Goal: Task Accomplishment & Management: Use online tool/utility

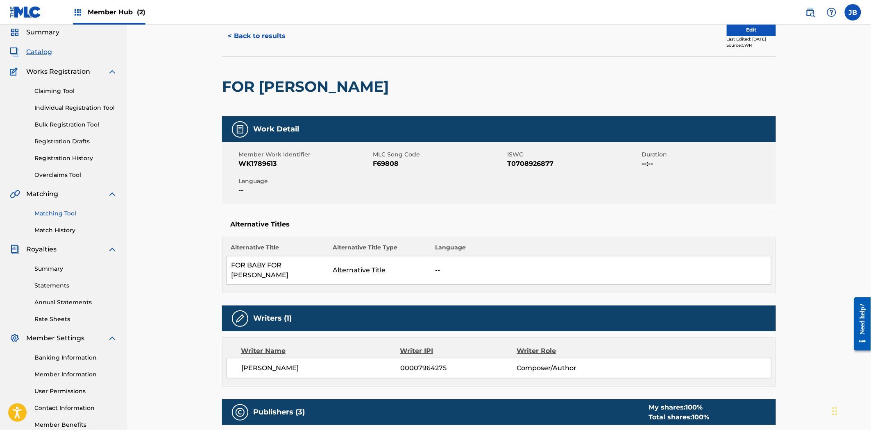
scroll to position [45, 0]
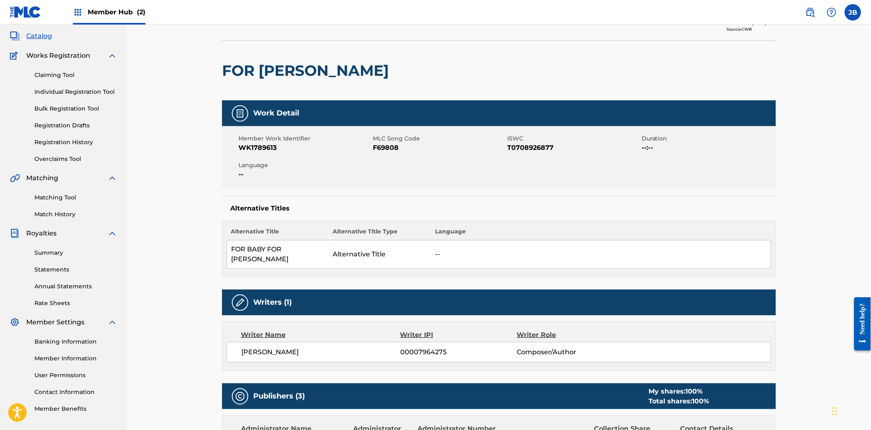
drag, startPoint x: 60, startPoint y: 197, endPoint x: 129, endPoint y: 202, distance: 69.4
click at [60, 197] on link "Matching Tool" at bounding box center [75, 197] width 83 height 9
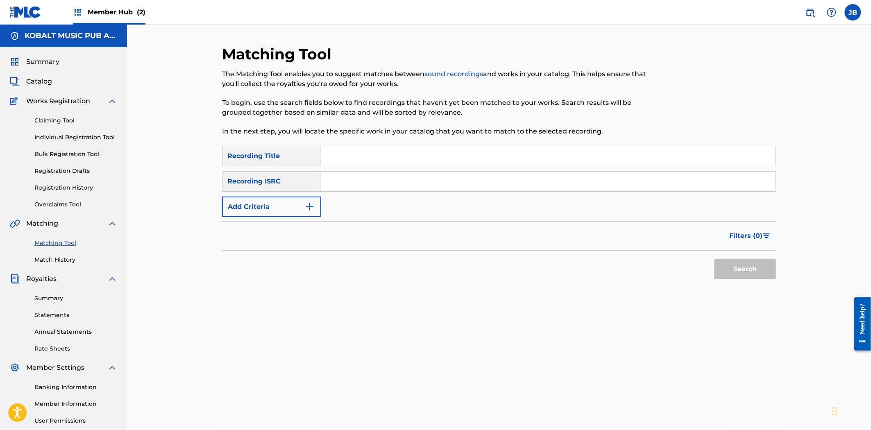
click at [380, 186] on input "Search Form" at bounding box center [548, 182] width 455 height 20
paste input "USUYG1209365"
type input "USUYG1209365"
click at [756, 265] on button "Search" at bounding box center [745, 269] width 61 height 20
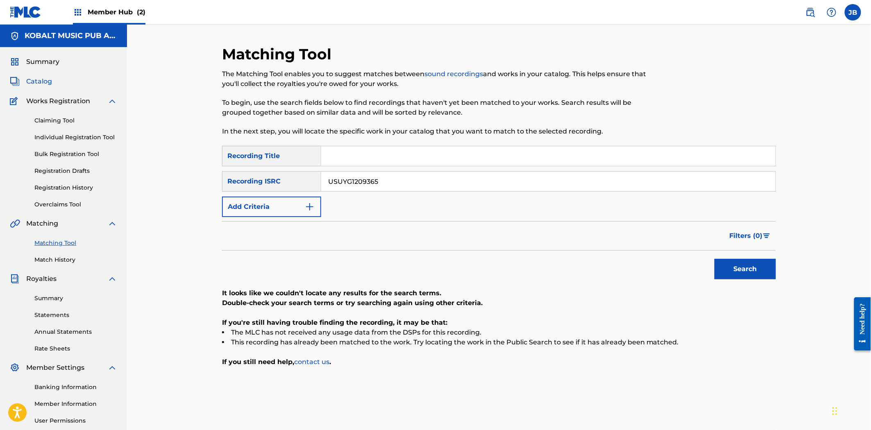
click at [30, 80] on span "Catalog" at bounding box center [39, 82] width 26 height 10
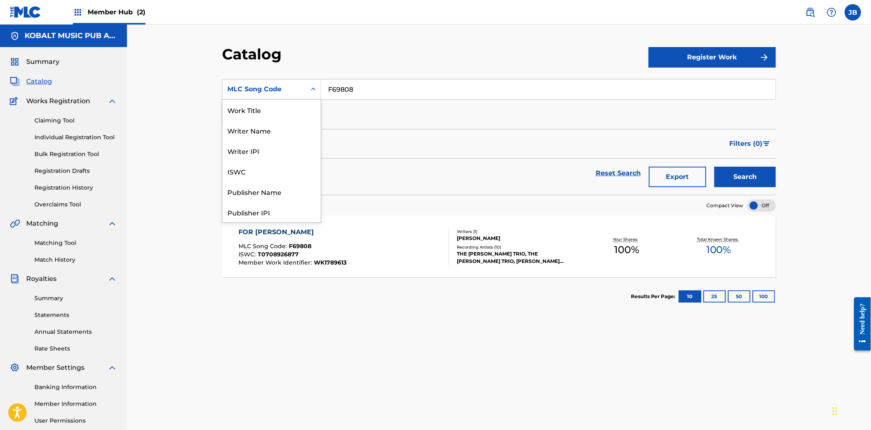
click at [281, 89] on div "MLC Song Code" at bounding box center [264, 89] width 74 height 10
click at [264, 189] on div "ISRC" at bounding box center [272, 192] width 98 height 20
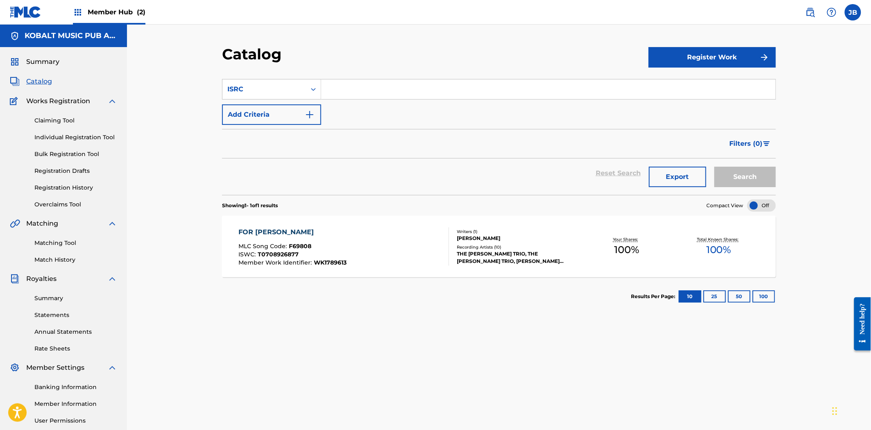
click at [407, 80] on input "Search Form" at bounding box center [548, 90] width 455 height 20
click at [387, 80] on input "Search Form" at bounding box center [548, 90] width 455 height 20
paste input "USUYG1209365"
click at [733, 174] on button "Search" at bounding box center [745, 177] width 61 height 20
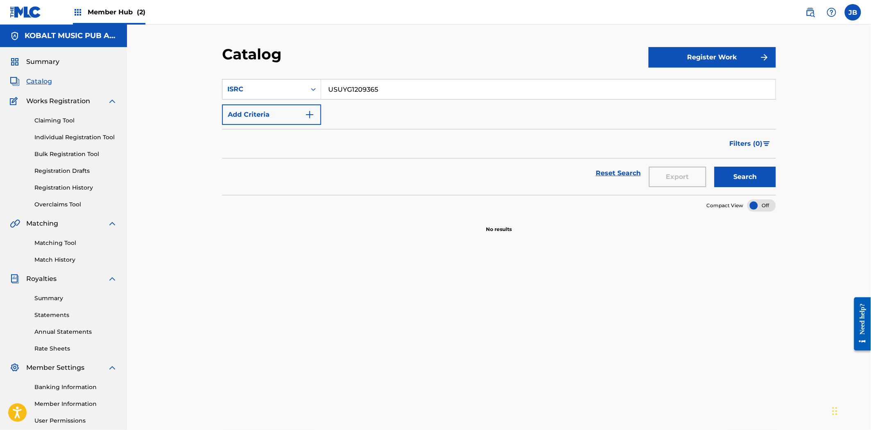
drag, startPoint x: 402, startPoint y: 91, endPoint x: 197, endPoint y: 39, distance: 211.4
click at [197, 39] on div "Catalog Register Work SearchWithCriteria82f90e1a-df13-4b92-84b2-443dd08bb03a IS…" at bounding box center [499, 247] width 744 height 444
click at [380, 92] on input "USUYG1209365" at bounding box center [548, 90] width 455 height 20
drag, startPoint x: 389, startPoint y: 89, endPoint x: 235, endPoint y: 52, distance: 159.1
click at [235, 52] on div "Catalog Register Work SearchWithCriteria82f90e1a-df13-4b92-84b2-443dd08bb03a IS…" at bounding box center [499, 257] width 574 height 424
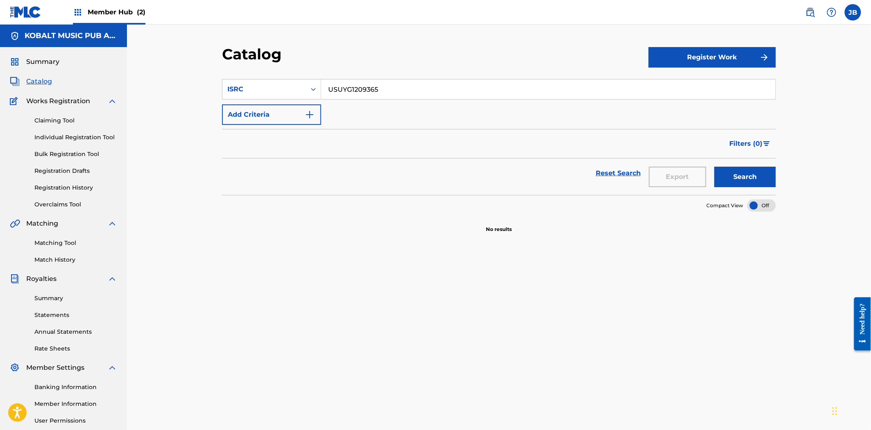
paste input "SM11405589"
type input "USSM11405589"
click at [60, 241] on link "Matching Tool" at bounding box center [75, 243] width 83 height 9
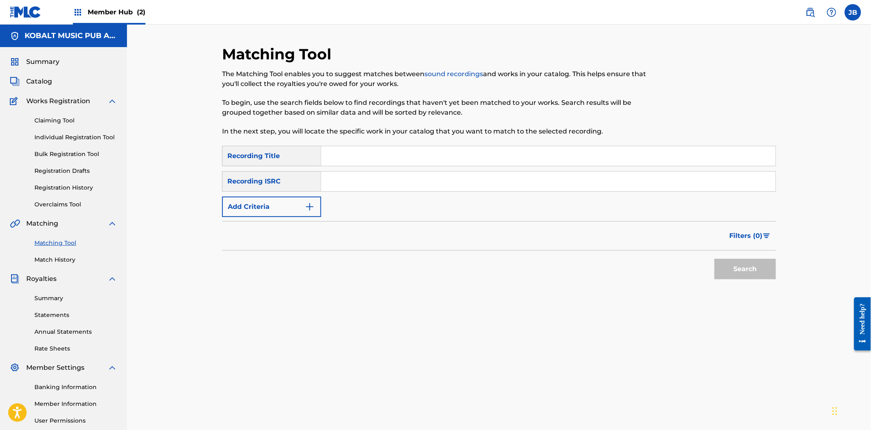
click at [398, 188] on input "Search Form" at bounding box center [548, 182] width 455 height 20
paste input "USSM11405589"
type input "USSM11405589"
click at [739, 265] on button "Search" at bounding box center [745, 269] width 61 height 20
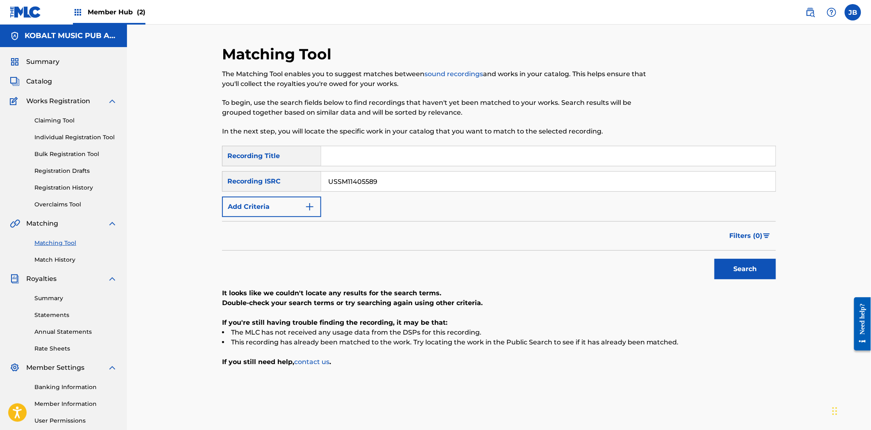
click at [27, 91] on div "Summary Catalog Works Registration Claiming Tool Individual Registration Tool B…" at bounding box center [63, 258] width 127 height 422
click at [30, 81] on span "Catalog" at bounding box center [39, 82] width 26 height 10
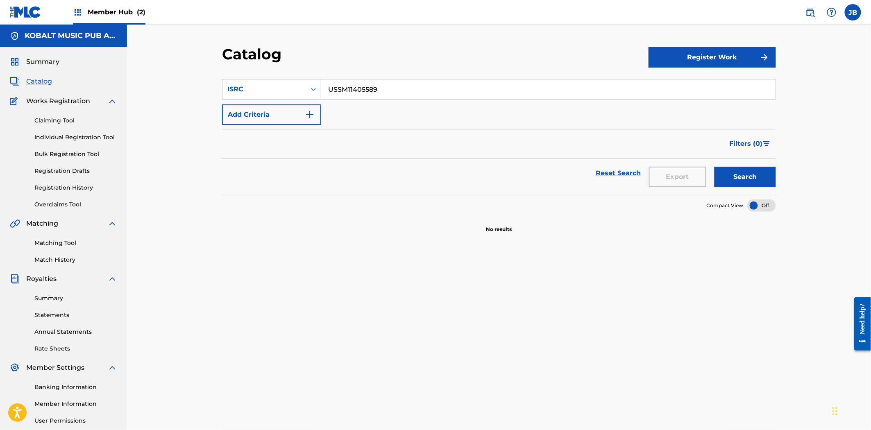
drag, startPoint x: 410, startPoint y: 93, endPoint x: 91, endPoint y: 5, distance: 330.8
click at [91, 5] on div "Member Hub (2) JB [PERSON_NAME] [PERSON_NAME][EMAIL_ADDRESS][DOMAIN_NAME] Notif…" at bounding box center [435, 254] width 871 height 508
click at [748, 173] on button "Search" at bounding box center [745, 177] width 61 height 20
drag, startPoint x: 402, startPoint y: 88, endPoint x: 396, endPoint y: 100, distance: 13.4
click at [264, 63] on div "Catalog Register Work SearchWithCriteria82f90e1a-df13-4b92-84b2-443dd08bb03a IS…" at bounding box center [499, 257] width 574 height 424
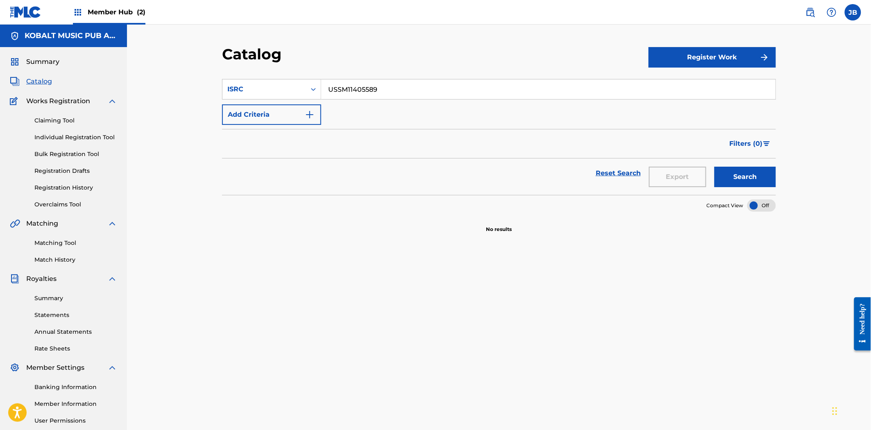
paste input "QM4TX1914655"
type input "QM4TX1914655"
click at [749, 177] on button "Search" at bounding box center [745, 177] width 61 height 20
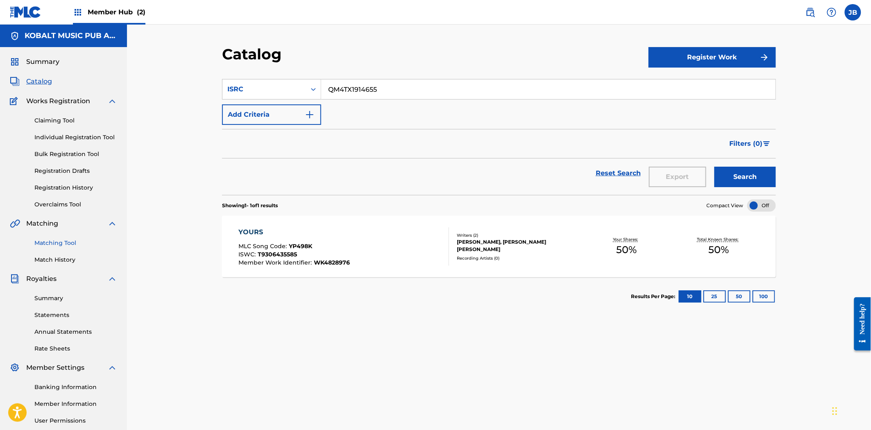
click at [60, 244] on link "Matching Tool" at bounding box center [75, 243] width 83 height 9
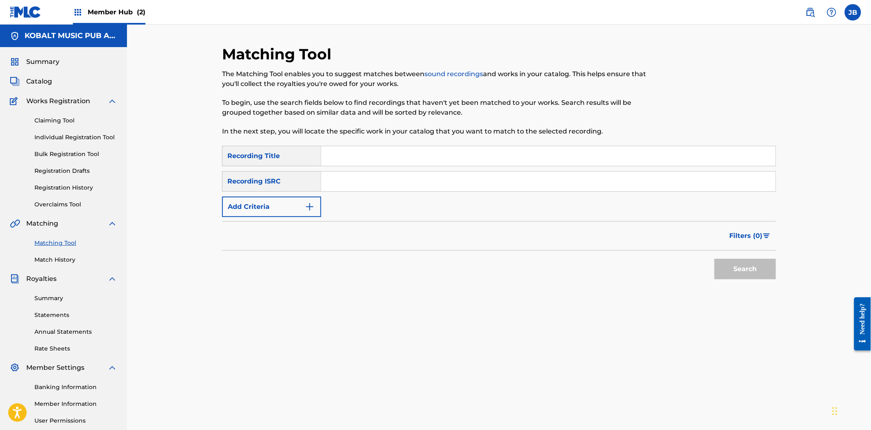
click at [365, 177] on input "Search Form" at bounding box center [548, 182] width 455 height 20
paste input "QM4TX1914655"
type input "QM4TX1914655"
click at [748, 261] on button "Search" at bounding box center [745, 269] width 61 height 20
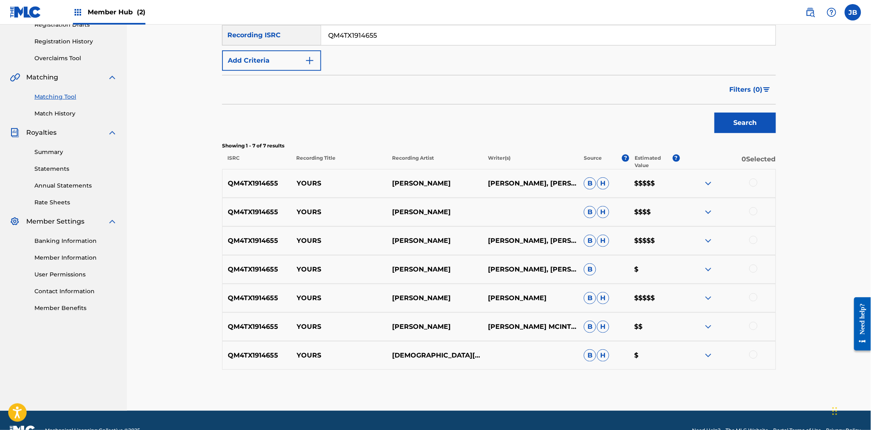
scroll to position [166, 0]
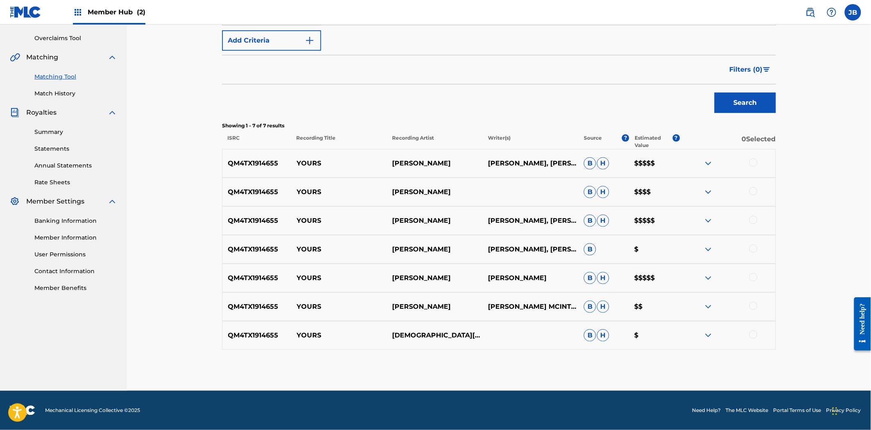
click at [752, 162] on div at bounding box center [754, 163] width 8 height 8
click at [755, 191] on div at bounding box center [754, 191] width 8 height 8
click at [757, 220] on div at bounding box center [754, 220] width 8 height 8
click at [750, 256] on div "QM4TX1914655 YOURS [PERSON_NAME], [PERSON_NAME] B $" at bounding box center [499, 249] width 554 height 29
click at [754, 249] on div at bounding box center [754, 249] width 8 height 8
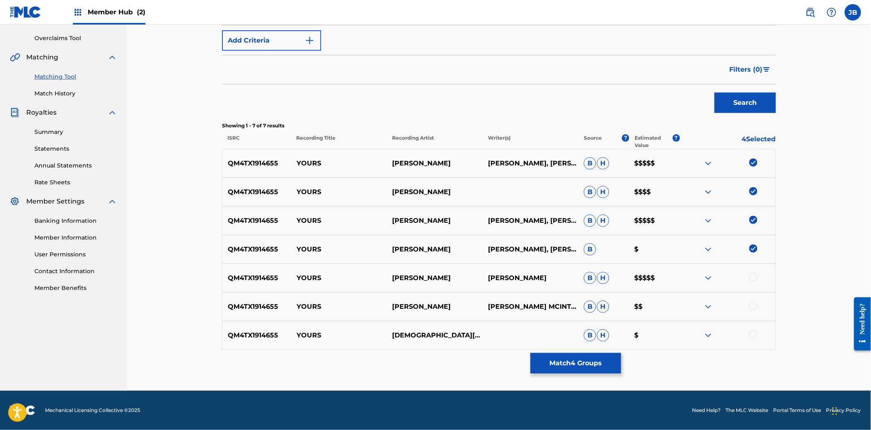
click at [754, 278] on div at bounding box center [754, 277] width 8 height 8
click at [750, 313] on div "QM4TX1914655 YOURS [PERSON_NAME] [PERSON_NAME] [PERSON_NAME] [PERSON_NAME] $$" at bounding box center [499, 307] width 554 height 29
click at [751, 303] on div at bounding box center [754, 306] width 8 height 8
click at [755, 333] on div at bounding box center [754, 335] width 8 height 8
click at [599, 357] on button "Match 7 Groups" at bounding box center [576, 363] width 91 height 20
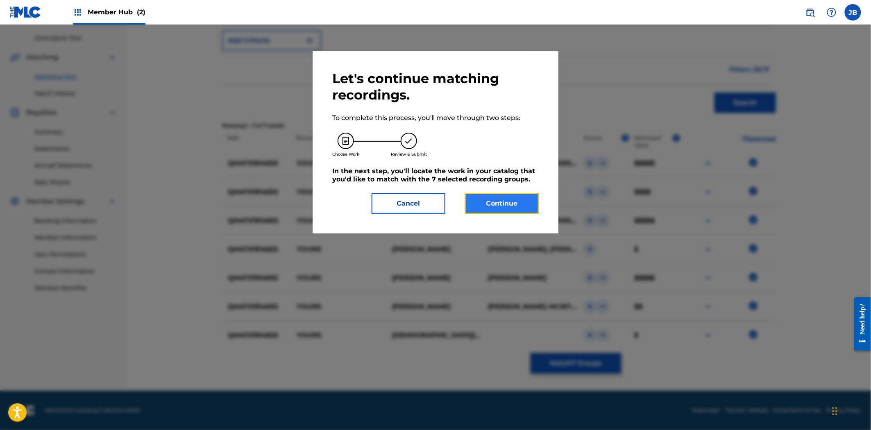
click at [493, 201] on button "Continue" at bounding box center [502, 203] width 74 height 20
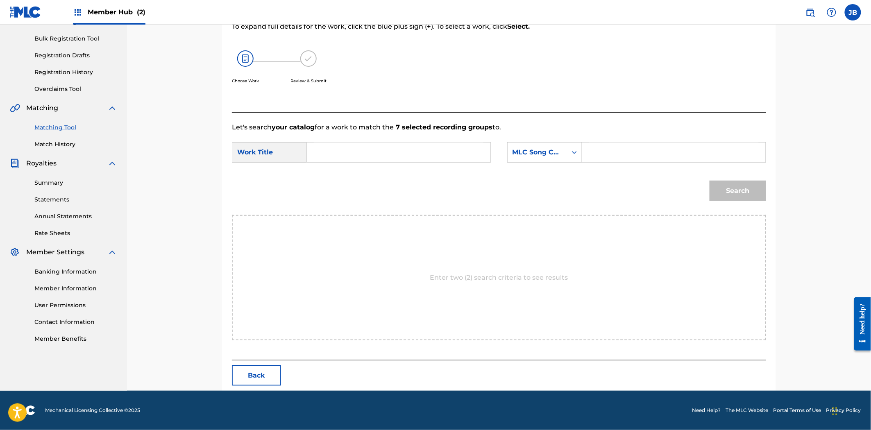
click at [605, 153] on input "Search Form" at bounding box center [674, 153] width 170 height 20
paste input "YP498K"
type input "YP498K"
click at [417, 150] on input "Search Form" at bounding box center [399, 153] width 170 height 20
paste input "Yours"
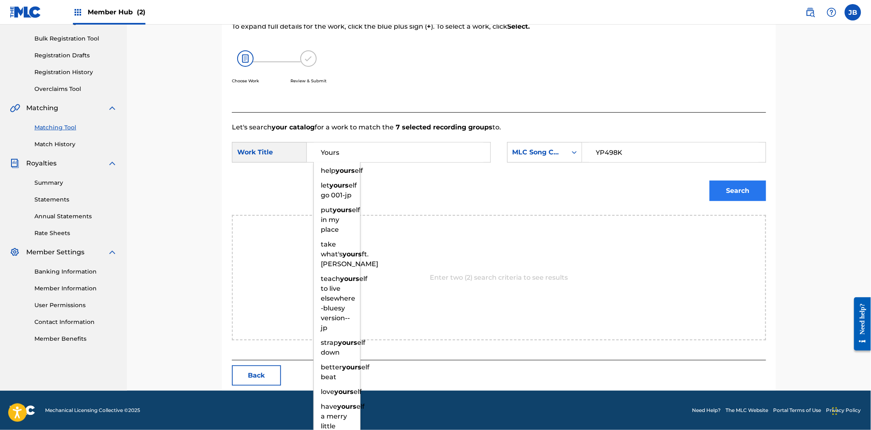
type input "Yours"
click at [737, 193] on button "Search" at bounding box center [738, 191] width 57 height 20
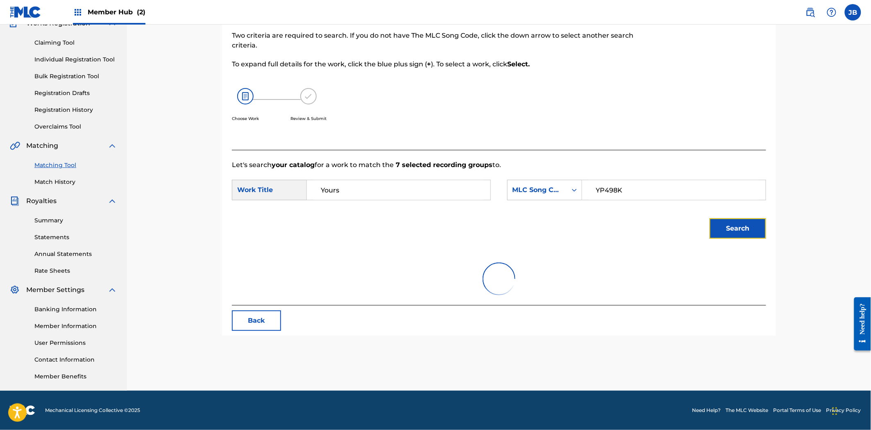
scroll to position [91, 0]
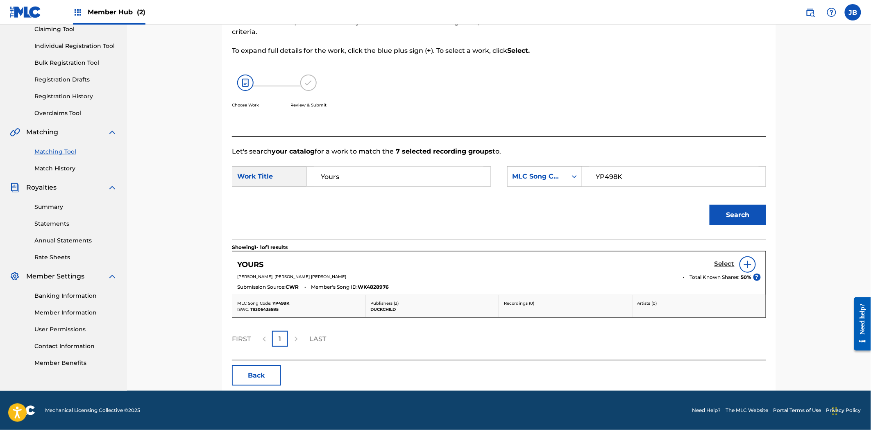
click at [723, 264] on h5 "Select" at bounding box center [725, 264] width 20 height 8
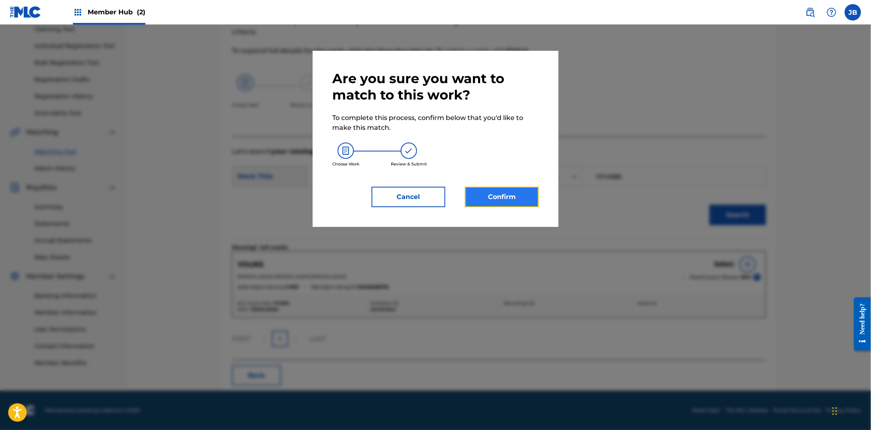
click at [508, 194] on button "Confirm" at bounding box center [502, 197] width 74 height 20
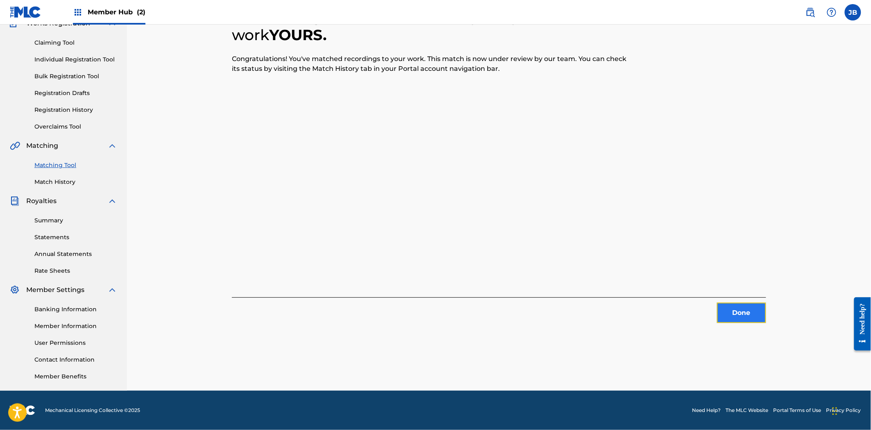
click at [736, 316] on button "Done" at bounding box center [741, 313] width 49 height 20
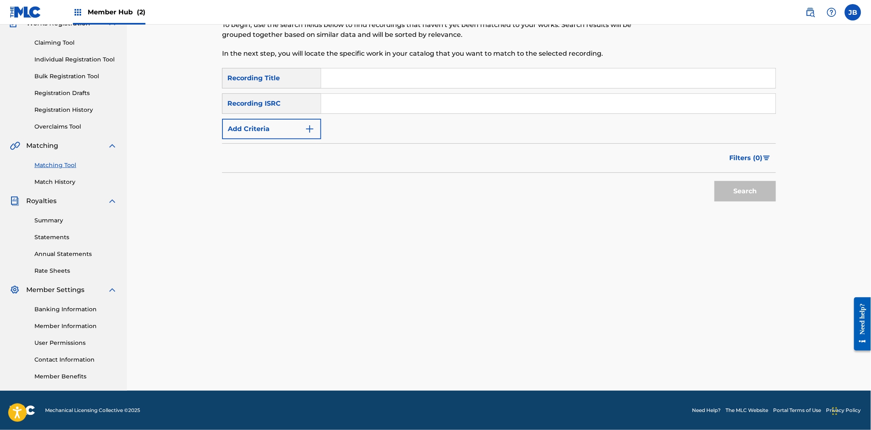
click at [415, 111] on input "Search Form" at bounding box center [548, 104] width 455 height 20
paste input "QZNWS2298230"
type input "QZNWS2298230"
click at [772, 205] on div "Search" at bounding box center [744, 189] width 66 height 33
click at [779, 189] on div "Matching Tool The Matching Tool enables you to suggest matches between sound re…" at bounding box center [499, 179] width 574 height 424
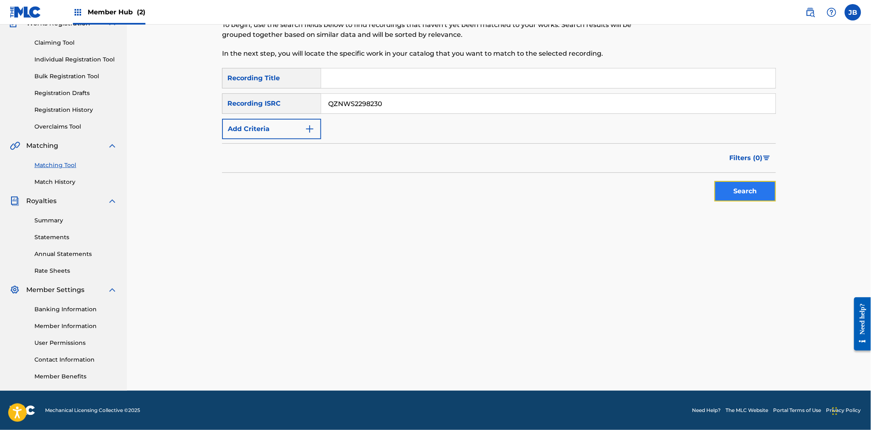
click at [750, 192] on button "Search" at bounding box center [745, 191] width 61 height 20
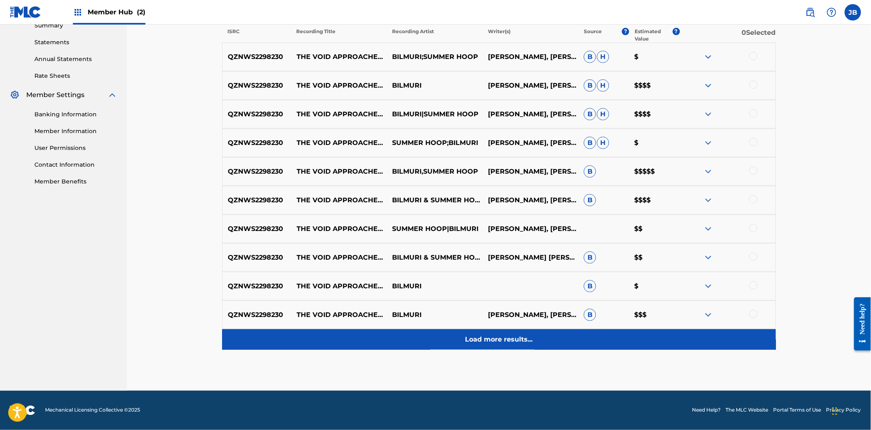
click at [512, 347] on div "Load more results..." at bounding box center [499, 340] width 554 height 20
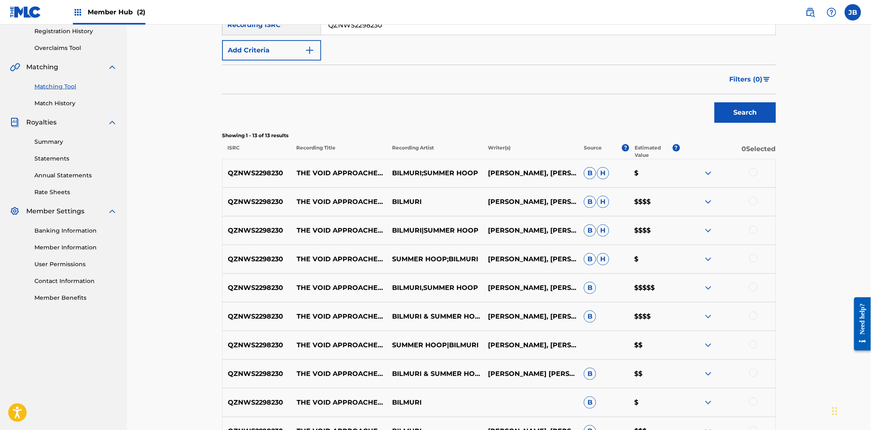
scroll to position [111, 0]
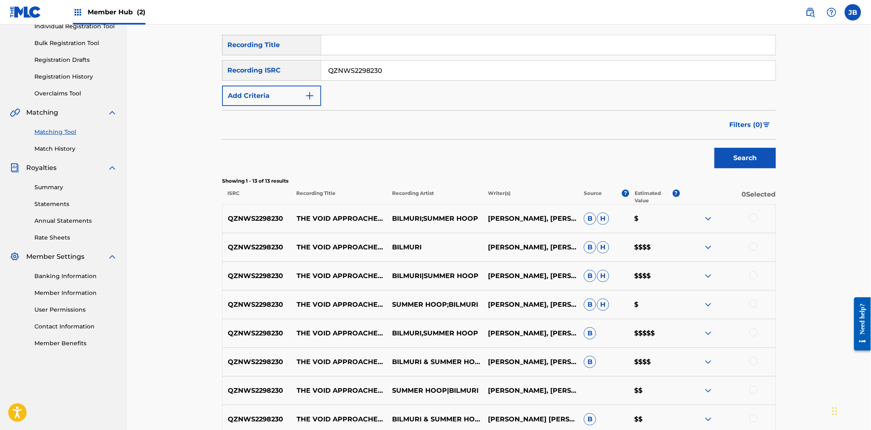
click at [756, 218] on div at bounding box center [754, 218] width 8 height 8
click at [754, 248] on div at bounding box center [754, 247] width 8 height 8
click at [753, 284] on div "QZNWS2298230 THE VOID APPROACHETH BILMURI|SUMMER HOOP [PERSON_NAME], [PERSON_NA…" at bounding box center [499, 276] width 554 height 29
click at [753, 276] on div at bounding box center [754, 275] width 8 height 8
click at [752, 305] on div at bounding box center [754, 304] width 8 height 8
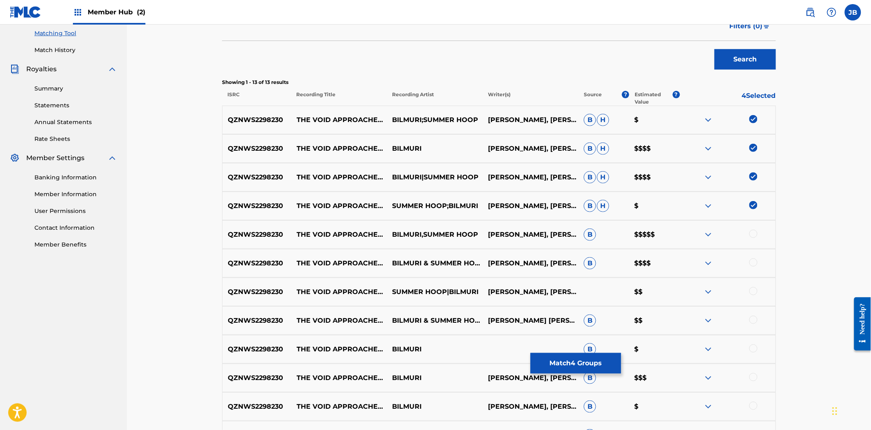
scroll to position [248, 0]
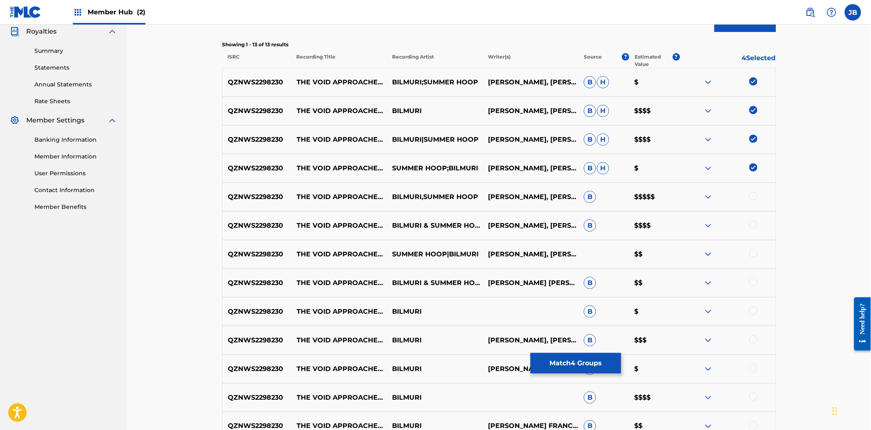
click at [755, 192] on div at bounding box center [754, 196] width 8 height 8
click at [754, 223] on div at bounding box center [754, 225] width 8 height 8
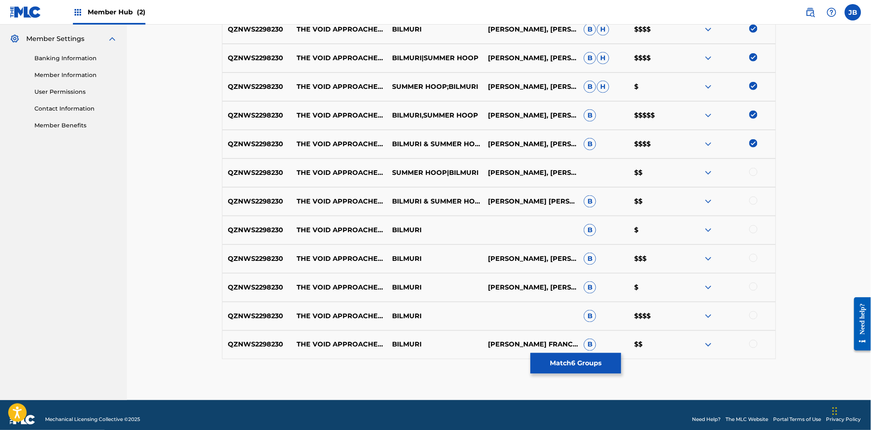
scroll to position [339, 0]
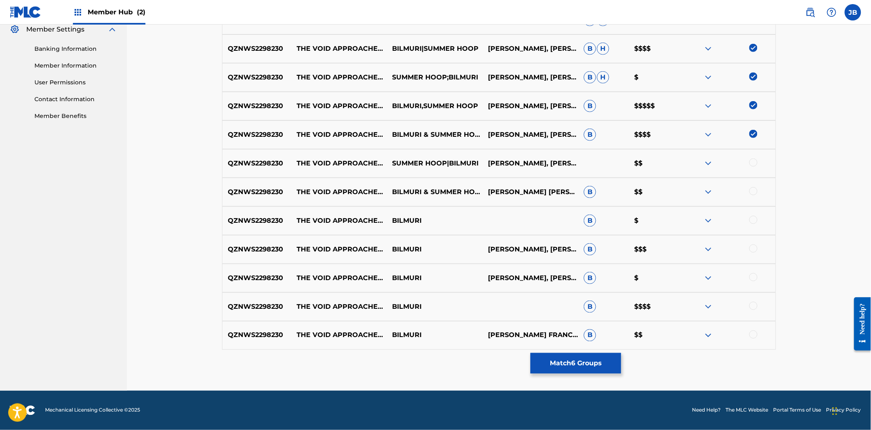
click at [748, 161] on div at bounding box center [728, 164] width 96 height 10
click at [753, 160] on div at bounding box center [754, 163] width 8 height 8
click at [753, 191] on div at bounding box center [754, 191] width 8 height 8
click at [753, 221] on div at bounding box center [754, 220] width 8 height 8
click at [750, 246] on div at bounding box center [754, 249] width 8 height 8
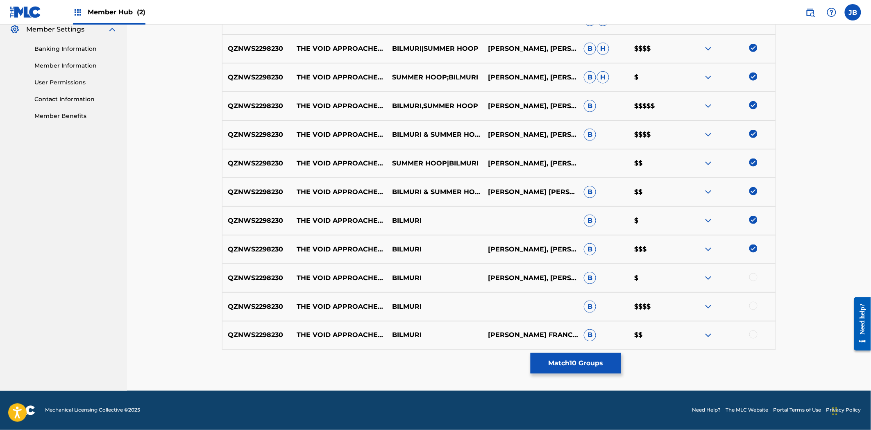
click at [756, 272] on div "QZNWS2298230 THE VOID APPROACHETH (FEAT. SUMMER HOOP) BILMURI [PERSON_NAME], [P…" at bounding box center [499, 278] width 554 height 29
click at [755, 281] on div at bounding box center [728, 278] width 96 height 10
click at [754, 280] on div at bounding box center [754, 277] width 8 height 8
click at [754, 305] on div at bounding box center [754, 306] width 8 height 8
click at [754, 337] on div at bounding box center [754, 335] width 8 height 8
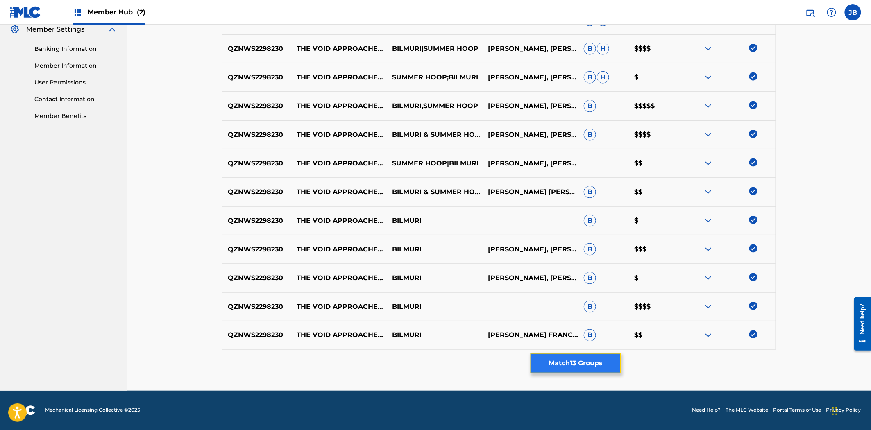
click at [588, 366] on button "Match 13 Groups" at bounding box center [576, 363] width 91 height 20
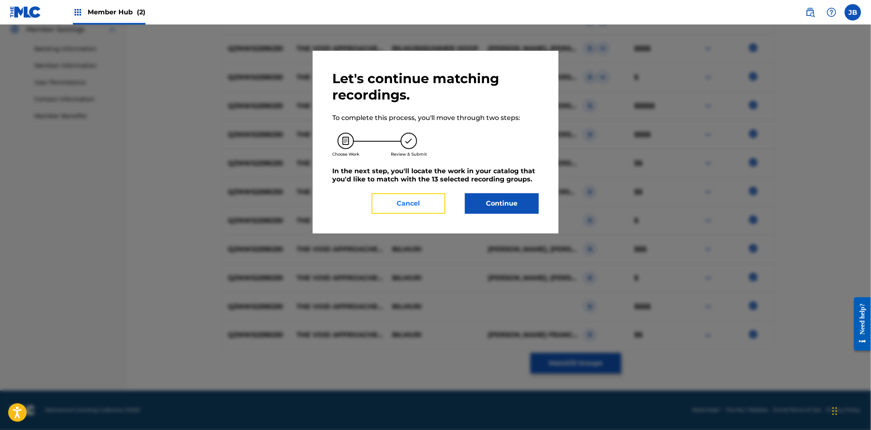
click at [405, 207] on button "Cancel" at bounding box center [409, 203] width 74 height 20
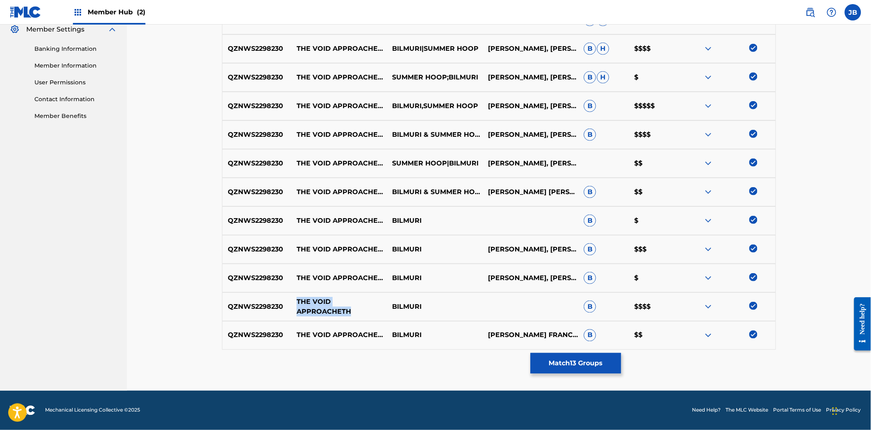
drag, startPoint x: 384, startPoint y: 306, endPoint x: 294, endPoint y: 306, distance: 89.8
click at [294, 306] on p "THE VOID APPROACHETH" at bounding box center [339, 307] width 96 height 20
copy p "THE VOID APPROACHETH"
click at [600, 364] on button "Match 13 Groups" at bounding box center [576, 363] width 91 height 20
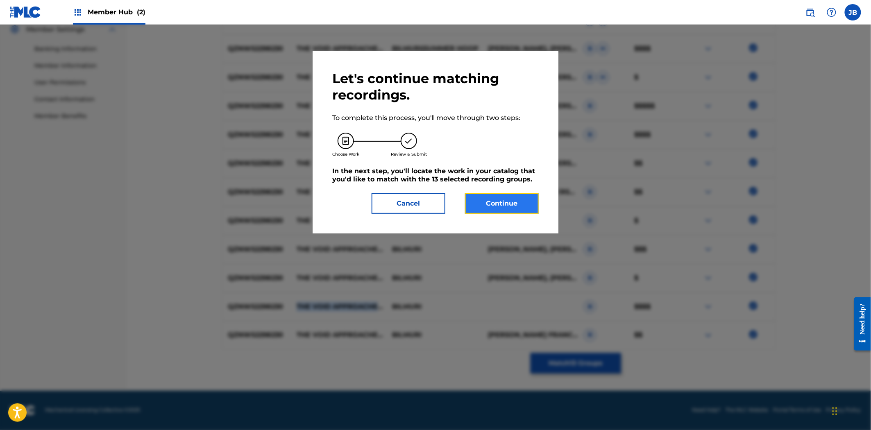
click at [514, 204] on button "Continue" at bounding box center [502, 203] width 74 height 20
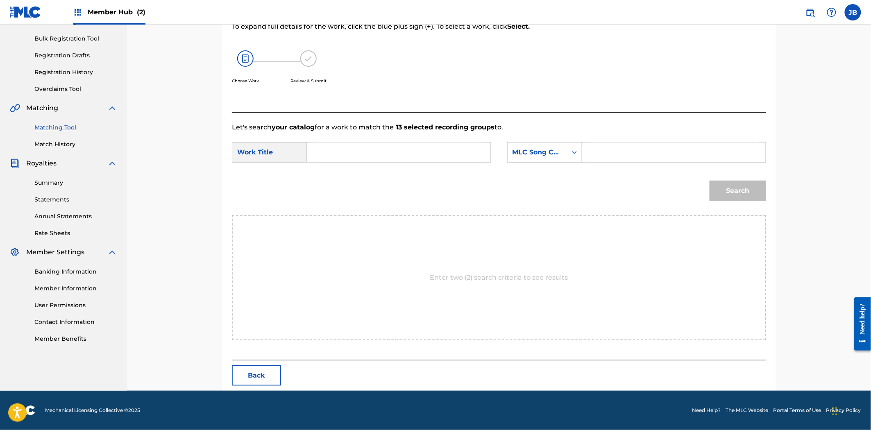
scroll to position [116, 0]
click at [594, 154] on input "Search Form" at bounding box center [674, 153] width 170 height 20
paste input "T53QH4"
type input "T53QH4"
click at [337, 148] on input "Search Form" at bounding box center [399, 153] width 170 height 20
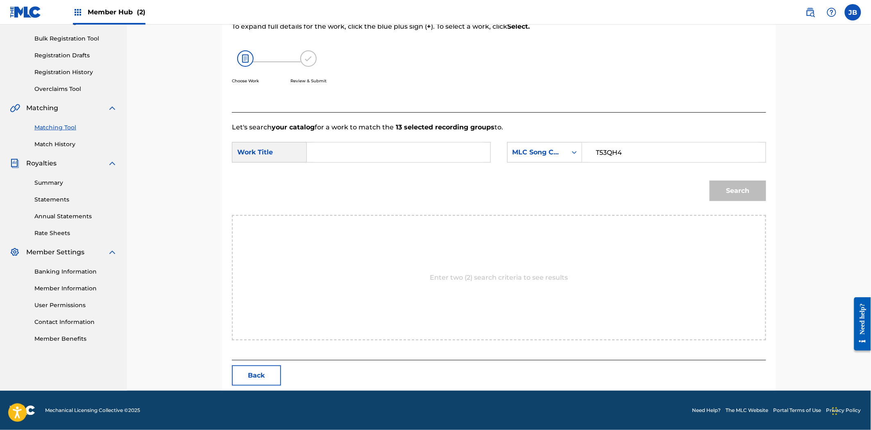
paste input "APPROACHETH"
type input "APPROACHETH"
click at [730, 201] on button "Search" at bounding box center [738, 191] width 57 height 20
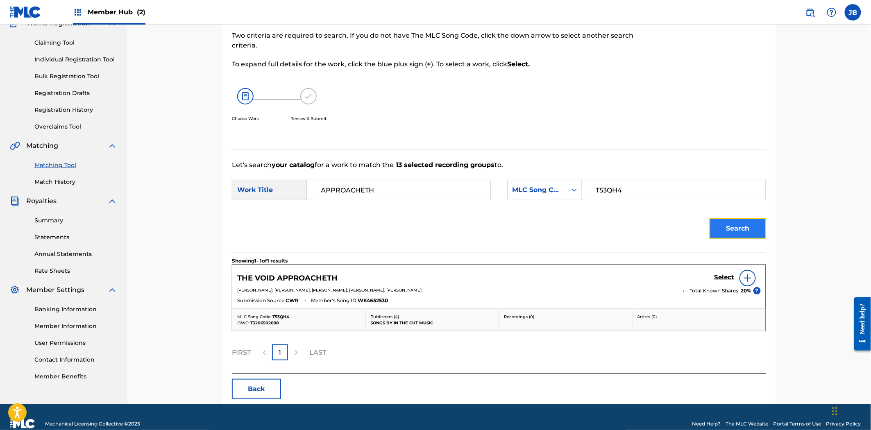
scroll to position [91, 0]
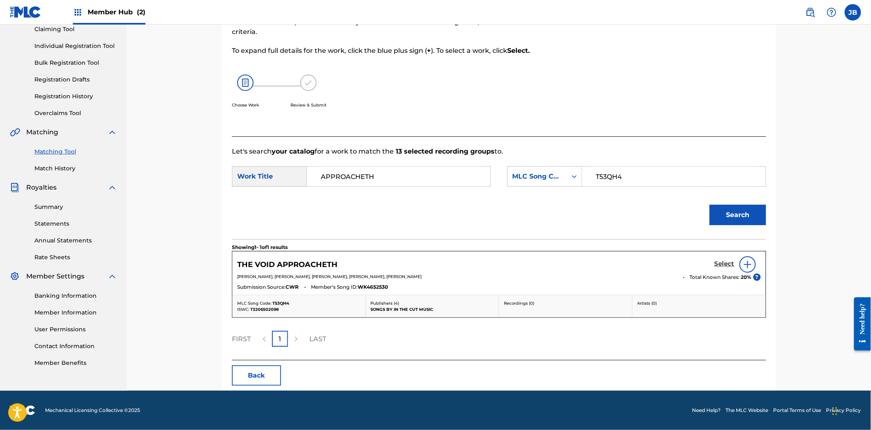
click at [721, 264] on h5 "Select" at bounding box center [725, 264] width 20 height 8
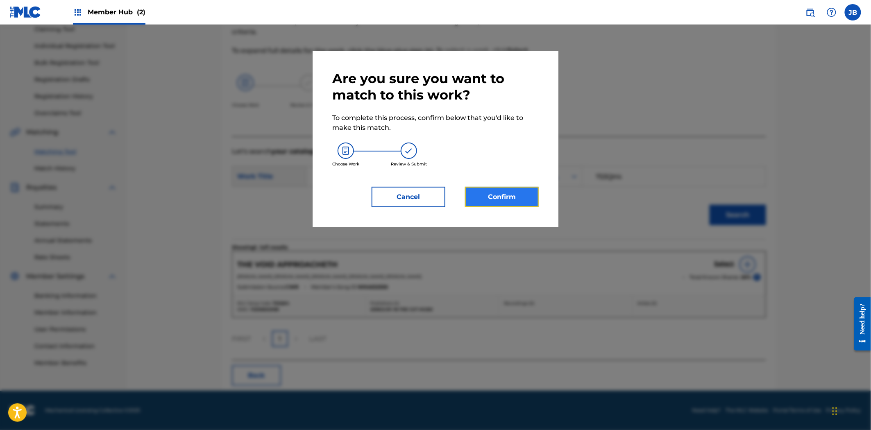
click at [516, 193] on button "Confirm" at bounding box center [502, 197] width 74 height 20
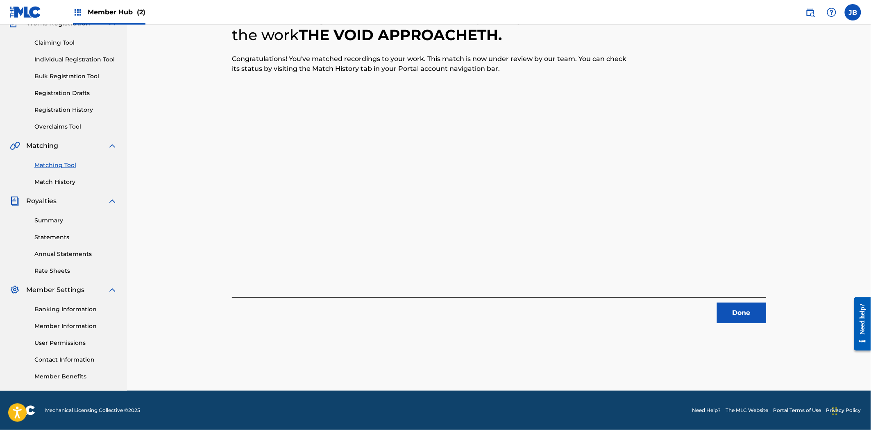
click at [748, 325] on div "13 Recording Groups are pending usage match to the work THE VOID APPROACHETH . …" at bounding box center [499, 179] width 574 height 424
click at [737, 309] on button "Done" at bounding box center [741, 313] width 49 height 20
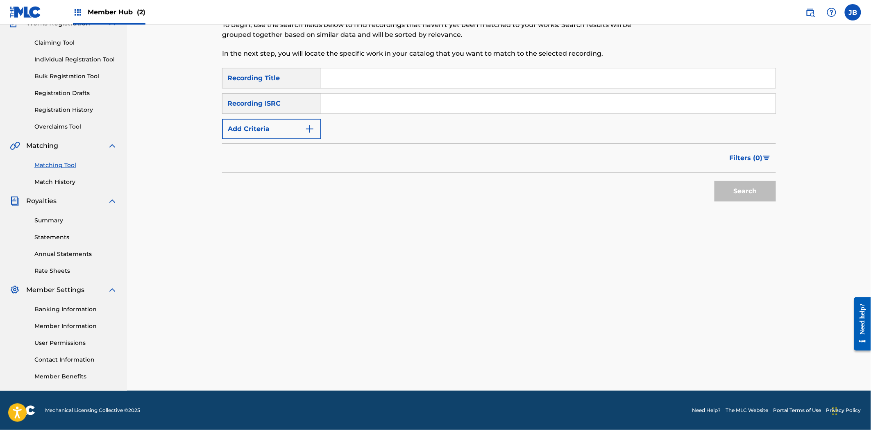
click at [412, 100] on input "Search Form" at bounding box center [548, 104] width 455 height 20
paste input "USDY42371820"
type input "USDY42371820"
click at [723, 179] on div "Search" at bounding box center [744, 189] width 66 height 33
click at [732, 186] on button "Search" at bounding box center [745, 191] width 61 height 20
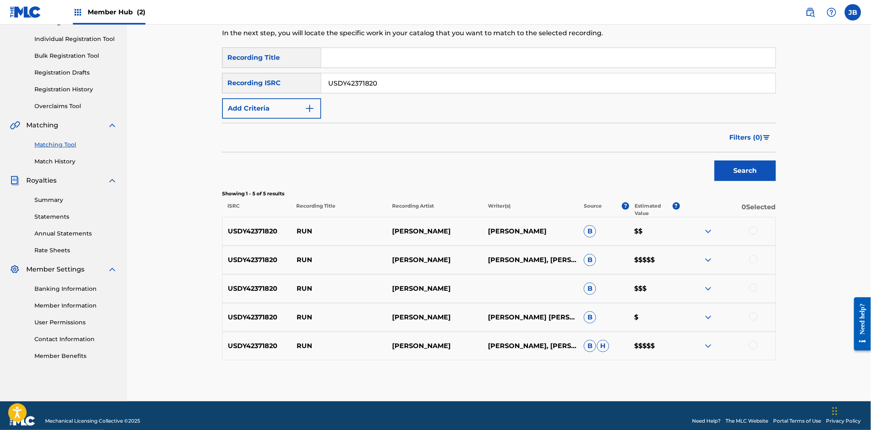
scroll to position [109, 0]
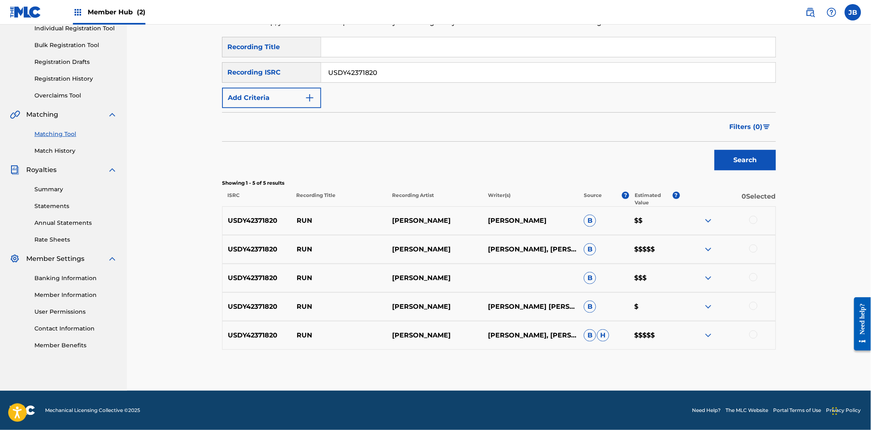
click at [753, 221] on div at bounding box center [754, 220] width 8 height 8
click at [753, 249] on div at bounding box center [754, 249] width 8 height 8
click at [753, 279] on div at bounding box center [754, 277] width 8 height 8
click at [752, 303] on div at bounding box center [754, 306] width 8 height 8
click at [753, 337] on div at bounding box center [754, 335] width 8 height 8
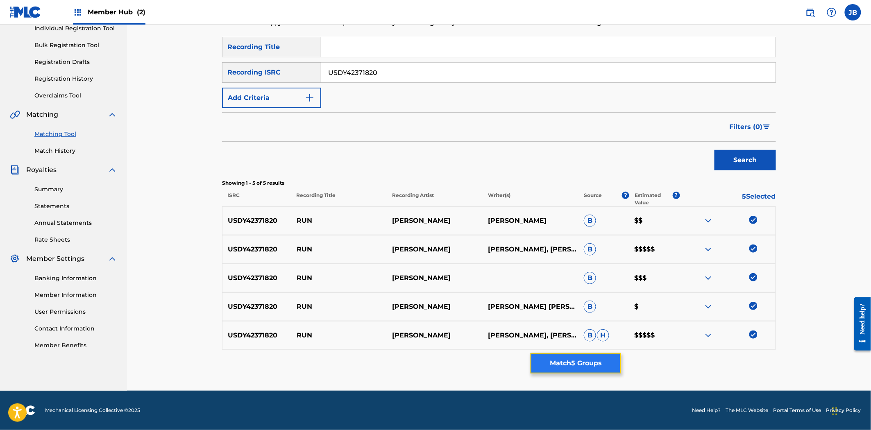
click at [614, 362] on button "Match 5 Groups" at bounding box center [576, 363] width 91 height 20
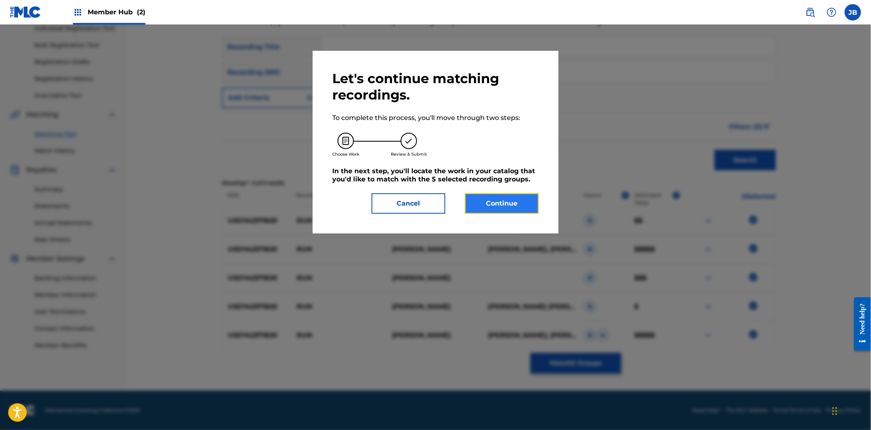
click at [528, 208] on button "Continue" at bounding box center [502, 203] width 74 height 20
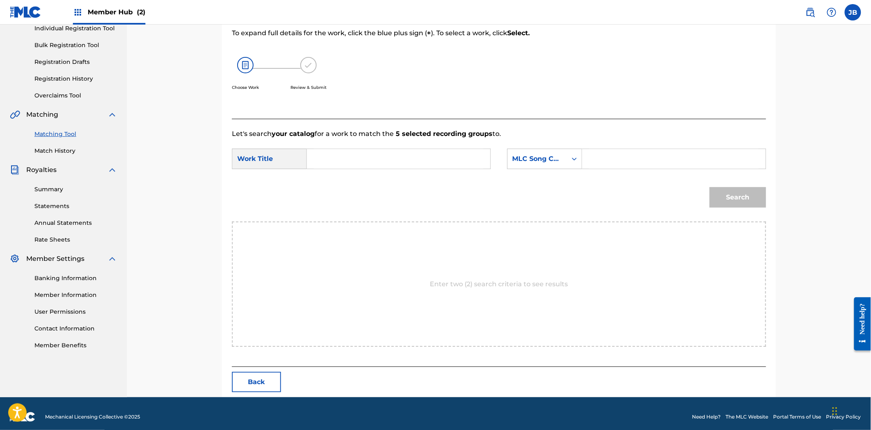
click at [603, 159] on input "Search Form" at bounding box center [674, 159] width 170 height 20
paste input "RN92B8"
type input "RN92B8"
click at [365, 157] on input "Search Form" at bounding box center [399, 159] width 170 height 20
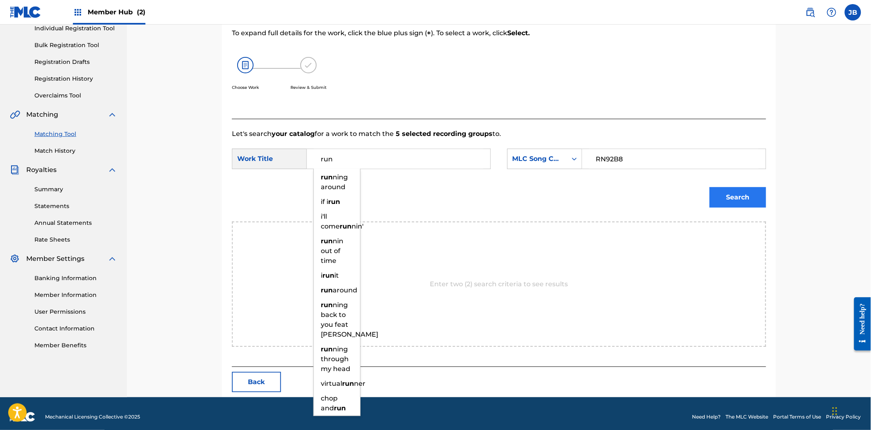
type input "run"
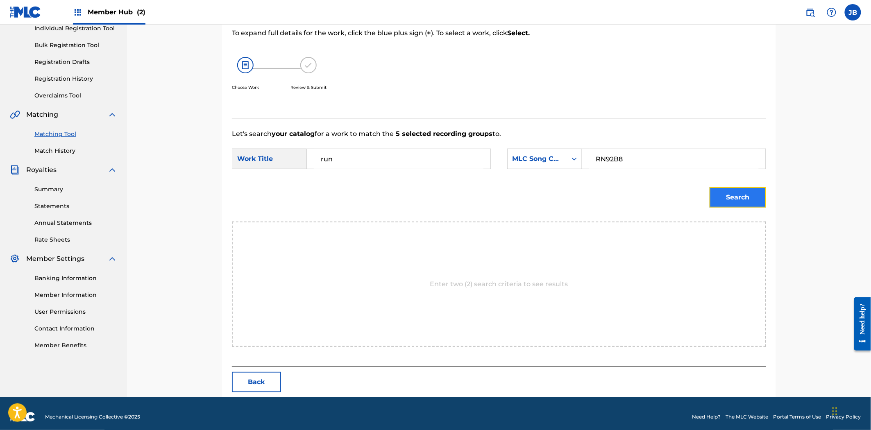
click at [742, 198] on button "Search" at bounding box center [738, 197] width 57 height 20
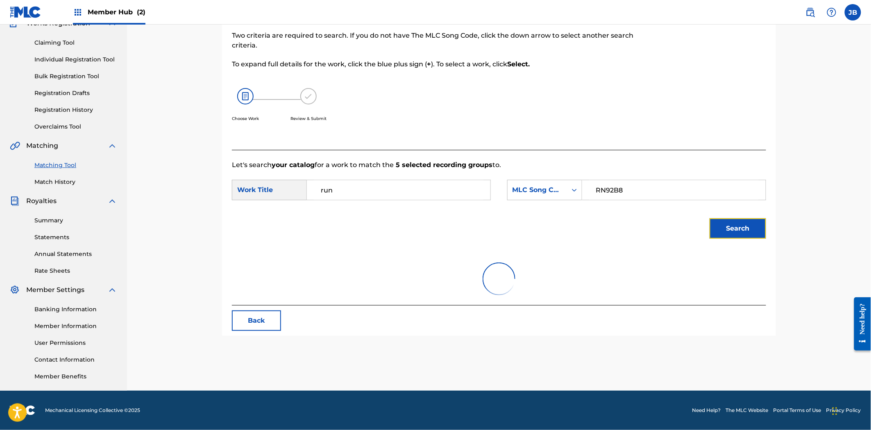
scroll to position [91, 0]
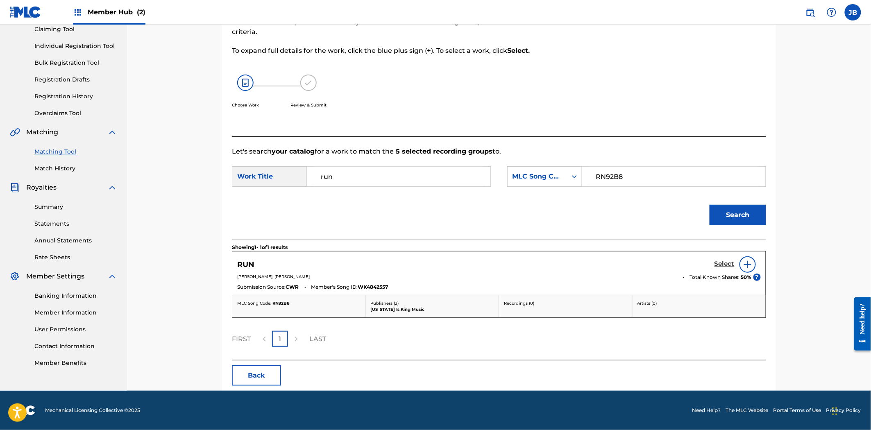
click at [728, 261] on h5 "Select" at bounding box center [725, 264] width 20 height 8
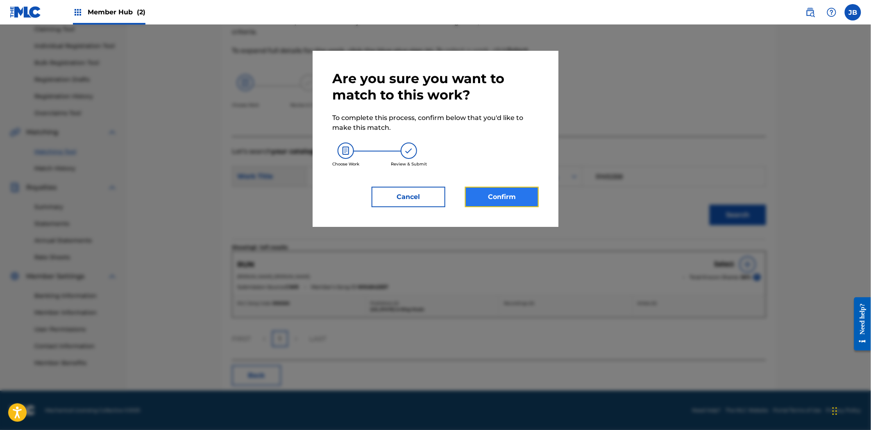
click at [507, 197] on button "Confirm" at bounding box center [502, 197] width 74 height 20
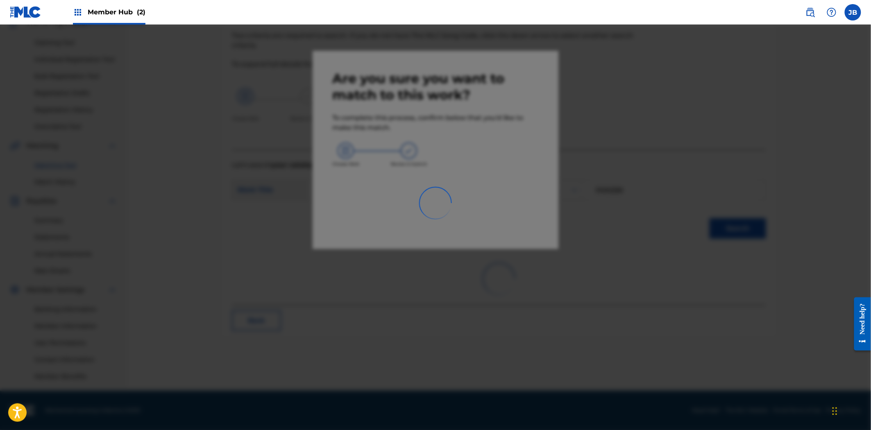
scroll to position [78, 0]
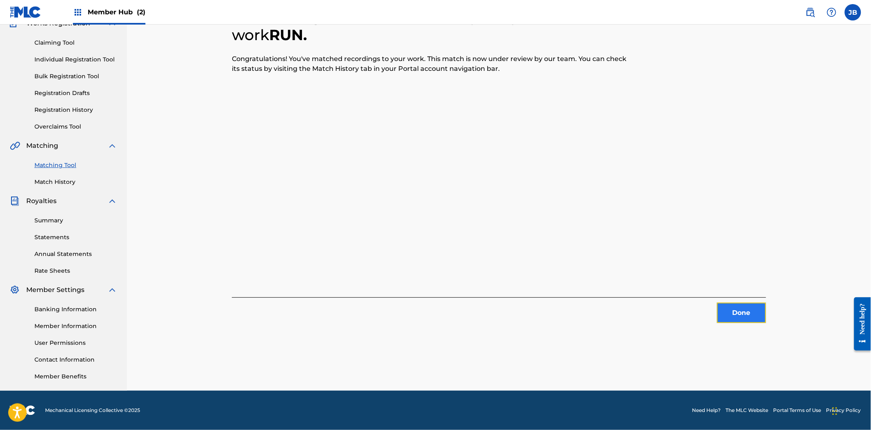
click at [748, 316] on button "Done" at bounding box center [741, 313] width 49 height 20
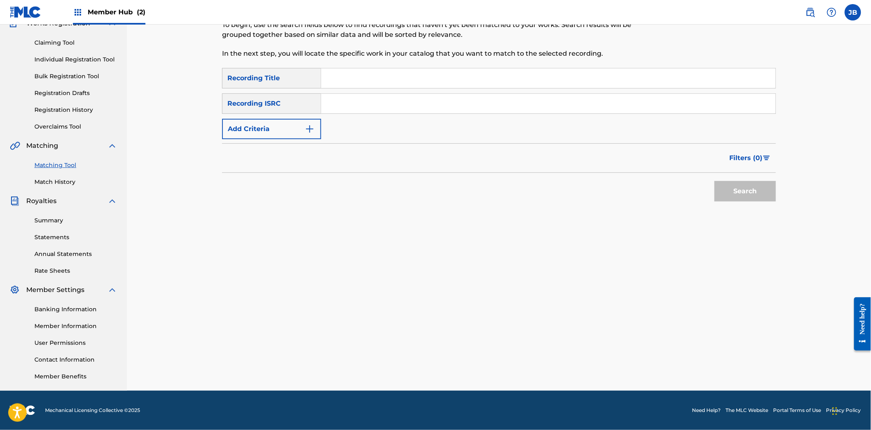
click at [429, 112] on input "Search Form" at bounding box center [548, 104] width 455 height 20
paste input "QZZ4J2400498"
type input "QZZ4J2400498"
click at [747, 193] on button "Search" at bounding box center [745, 191] width 61 height 20
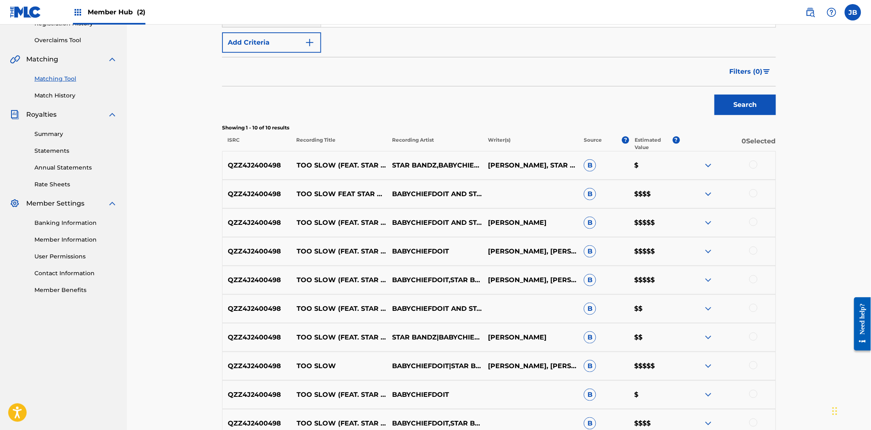
scroll to position [161, 0]
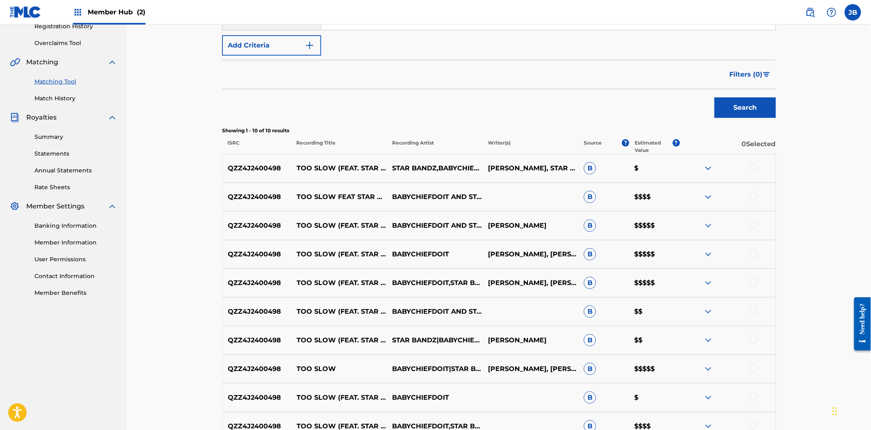
click at [757, 166] on div at bounding box center [754, 168] width 8 height 8
click at [755, 197] on div at bounding box center [754, 196] width 8 height 8
click at [751, 223] on div at bounding box center [754, 225] width 8 height 8
click at [753, 254] on div at bounding box center [754, 254] width 8 height 8
click at [753, 286] on div at bounding box center [728, 283] width 96 height 10
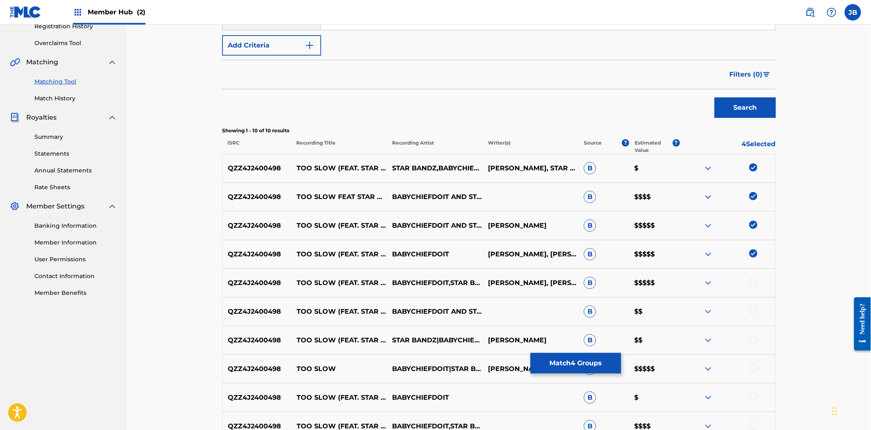
click at [753, 286] on div at bounding box center [728, 283] width 96 height 10
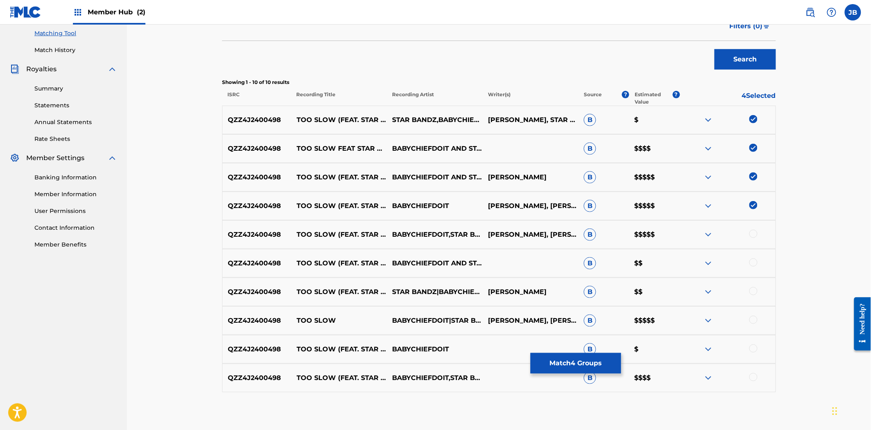
scroll to position [252, 0]
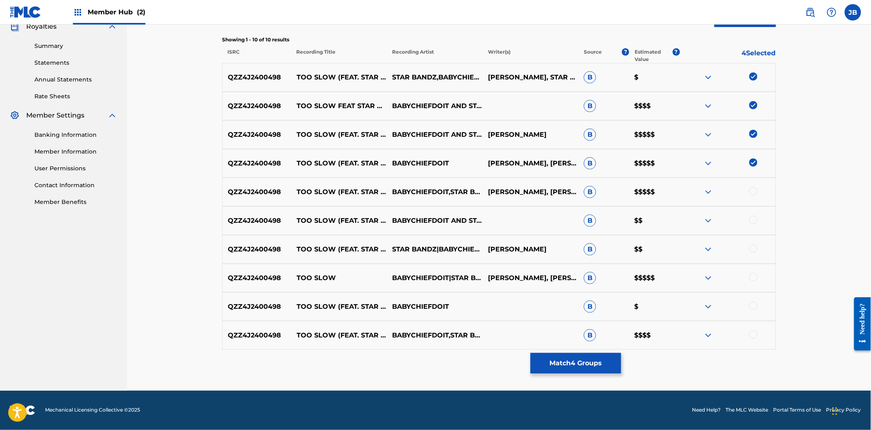
click at [755, 191] on div at bounding box center [754, 191] width 8 height 8
click at [751, 221] on div at bounding box center [754, 220] width 8 height 8
click at [752, 249] on div at bounding box center [754, 249] width 8 height 8
click at [753, 277] on div at bounding box center [754, 277] width 8 height 8
click at [754, 307] on div at bounding box center [754, 306] width 8 height 8
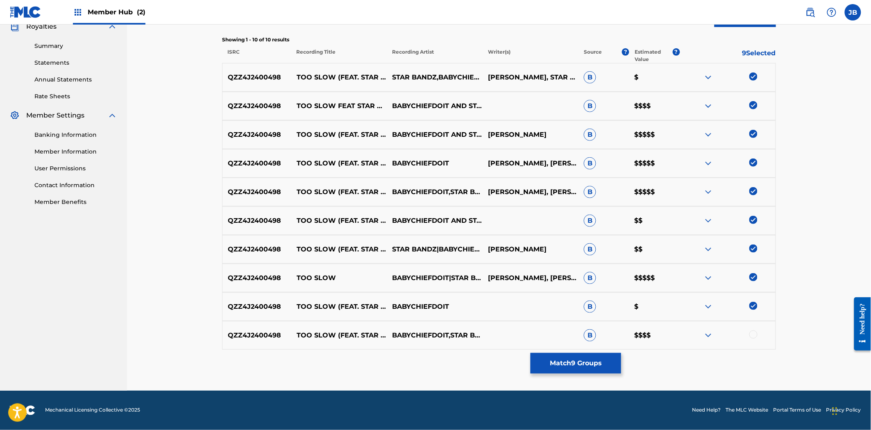
click at [749, 329] on div "QZZ4J2400498 TOO SLOW (FEAT. STAR BANDZ) BABYCHIEFDOIT,STAR BANDZ B $$$$" at bounding box center [499, 335] width 554 height 29
click at [750, 332] on div at bounding box center [754, 335] width 8 height 8
click at [592, 360] on button "Match 10 Groups" at bounding box center [576, 363] width 91 height 20
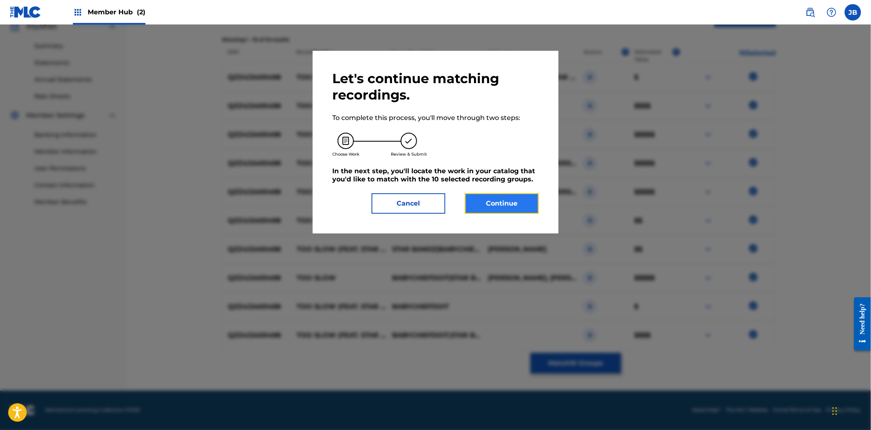
click at [518, 198] on button "Continue" at bounding box center [502, 203] width 74 height 20
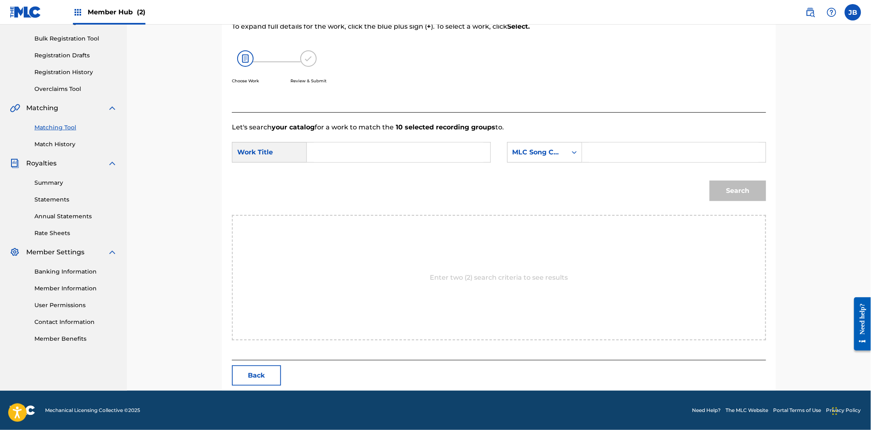
click at [645, 148] on input "Search Form" at bounding box center [674, 153] width 170 height 20
paste input "TX0F0K"
type input "TX0F0K"
click at [350, 157] on input "Search Form" at bounding box center [399, 153] width 170 height 20
paste input "Too Slow"
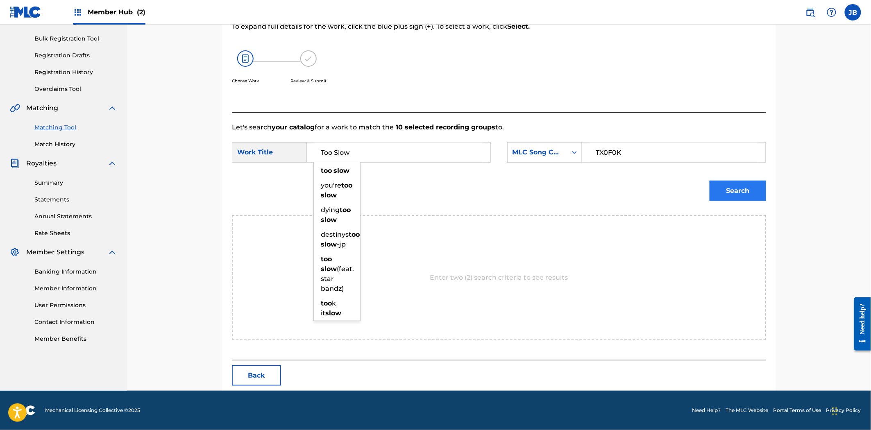
type input "Too Slow"
click at [721, 187] on button "Search" at bounding box center [738, 191] width 57 height 20
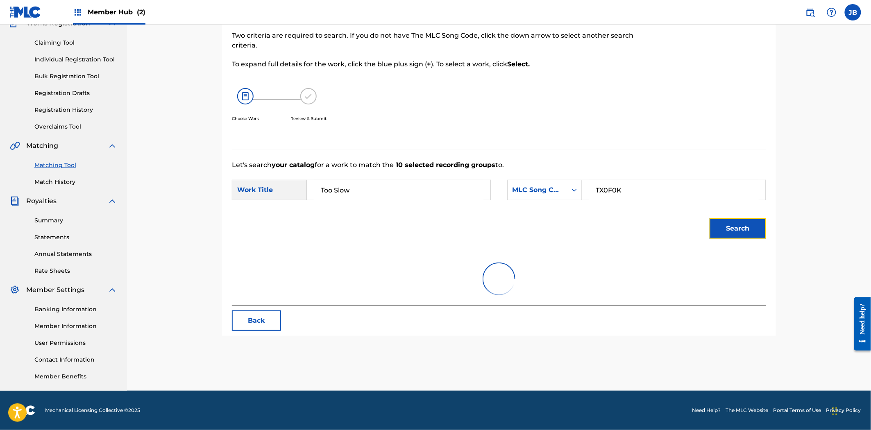
scroll to position [91, 0]
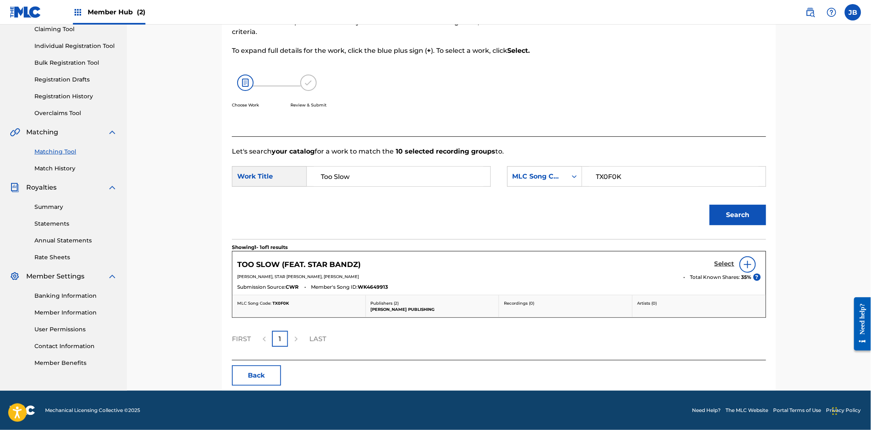
click at [716, 264] on h5 "Select" at bounding box center [725, 264] width 20 height 8
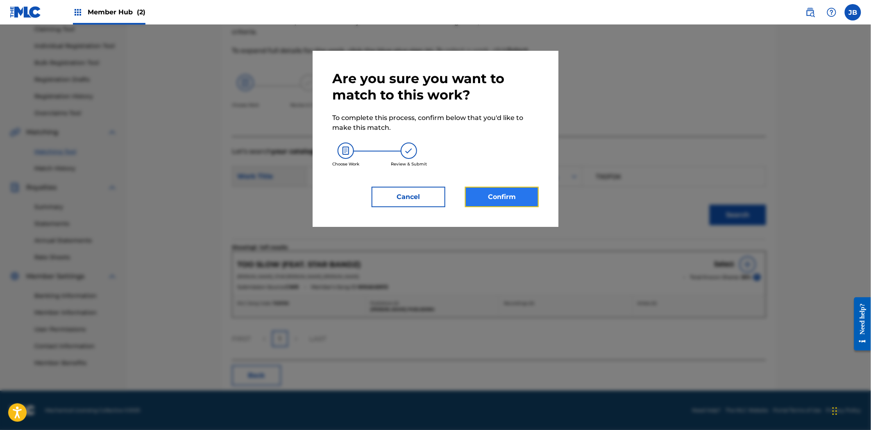
click at [511, 203] on button "Confirm" at bounding box center [502, 197] width 74 height 20
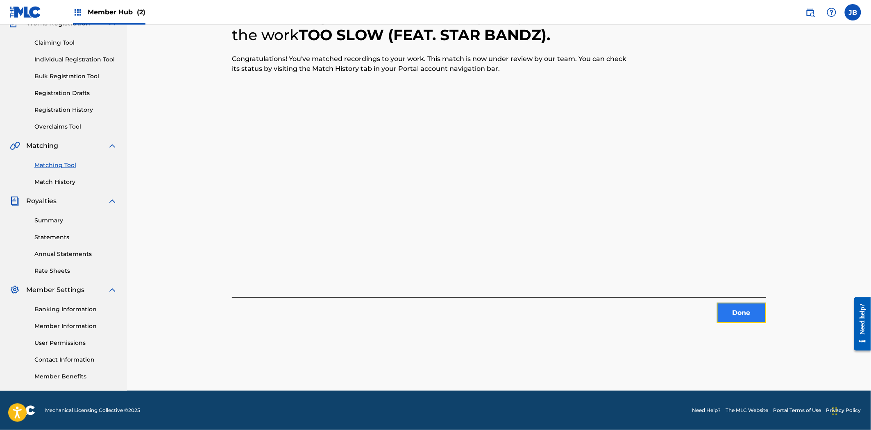
click at [751, 317] on button "Done" at bounding box center [741, 313] width 49 height 20
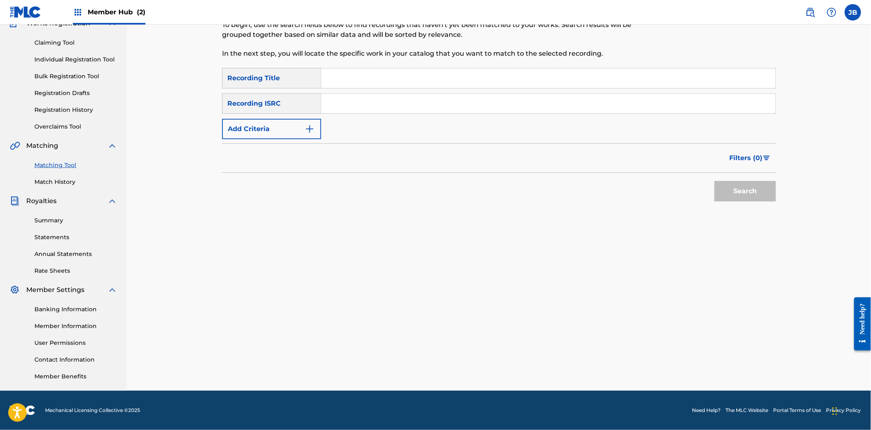
click at [619, 94] on input "Search Form" at bounding box center [548, 104] width 455 height 20
paste input "USAT22411926"
type input "USAT22411926"
click at [766, 190] on button "Search" at bounding box center [745, 191] width 61 height 20
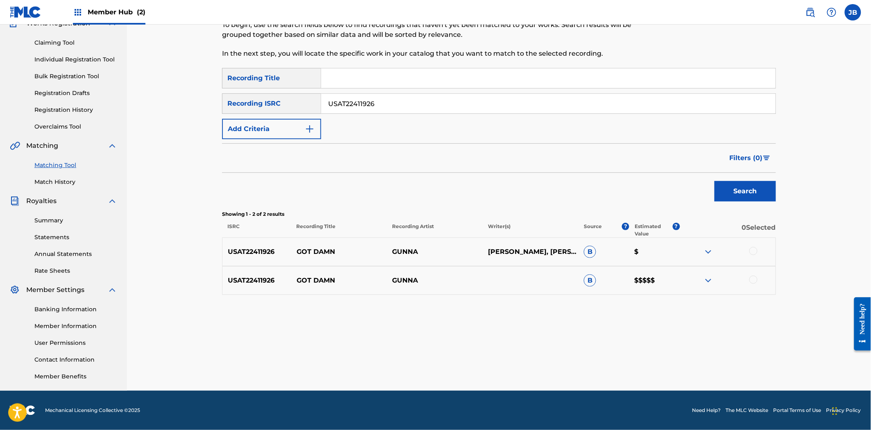
click at [751, 251] on div at bounding box center [754, 251] width 8 height 8
click at [752, 282] on div at bounding box center [754, 280] width 8 height 8
click at [593, 363] on button "Match 2 Groups" at bounding box center [576, 363] width 91 height 20
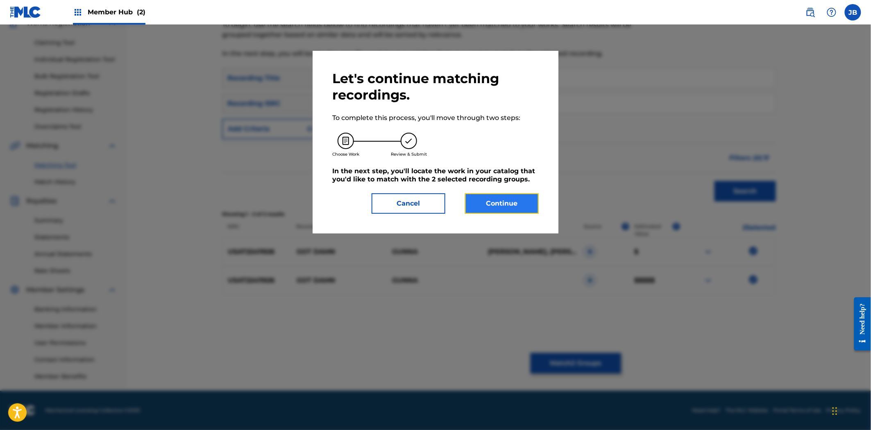
click at [509, 208] on button "Continue" at bounding box center [502, 203] width 74 height 20
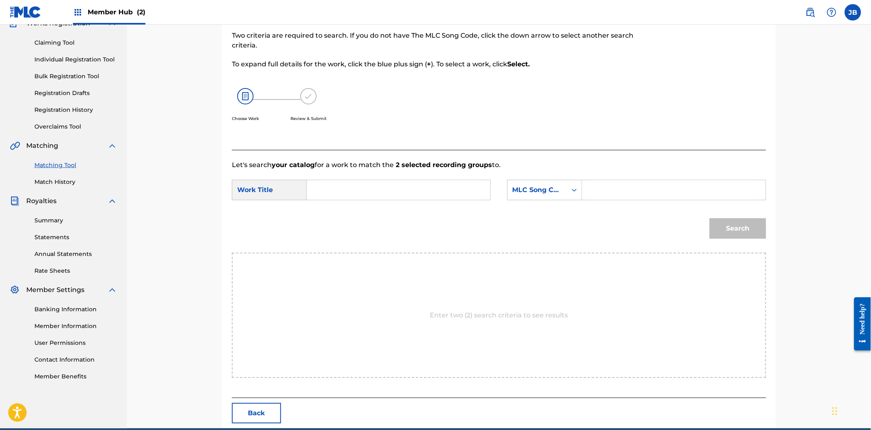
click at [348, 179] on form "SearchWithCriteriaa50f24e5-5952-4926-a57a-6d692ae29221 Work Title SearchWithCri…" at bounding box center [499, 211] width 534 height 83
click at [348, 190] on input "Search Form" at bounding box center [399, 190] width 170 height 20
paste input "Got Damn"
type input "Got Damn"
click at [698, 187] on input "Search Form" at bounding box center [674, 190] width 170 height 20
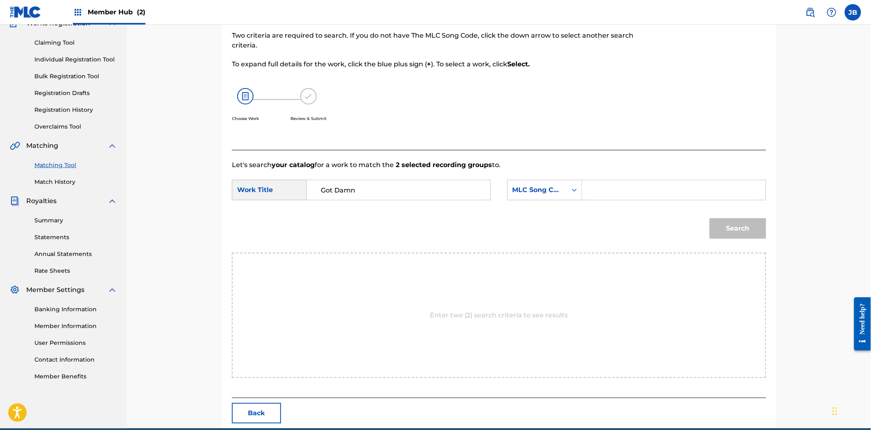
paste input "GB5F21"
type input "GB5F21"
click at [727, 229] on button "Search" at bounding box center [738, 228] width 57 height 20
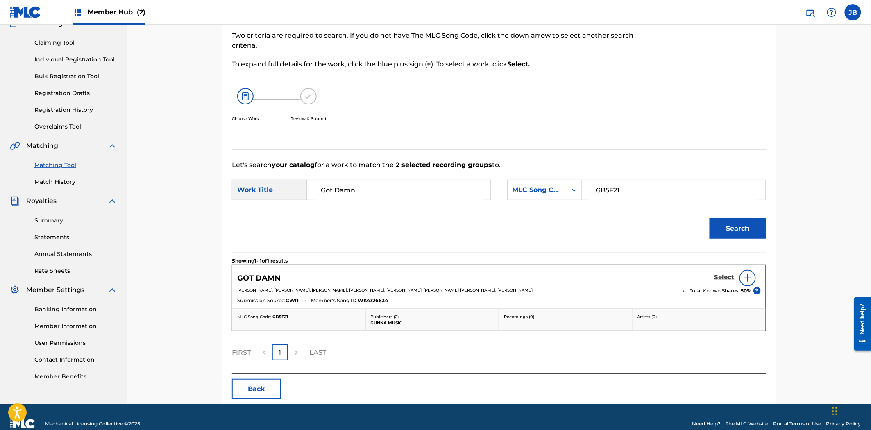
click at [732, 277] on h5 "Select" at bounding box center [725, 278] width 20 height 8
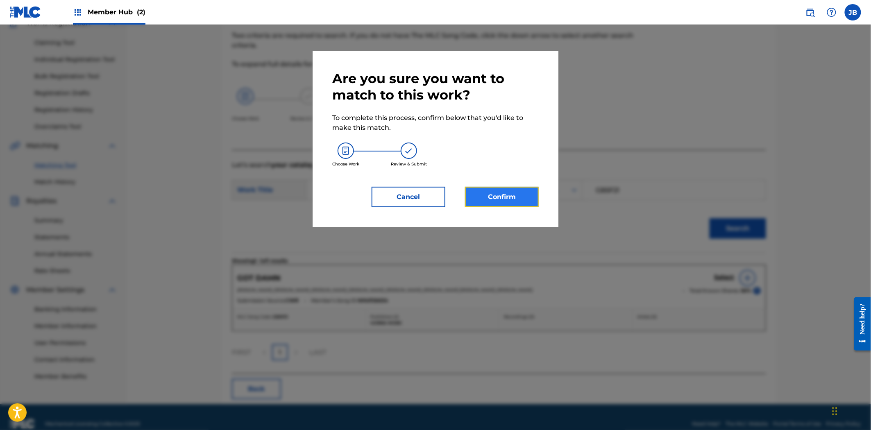
click at [508, 197] on button "Confirm" at bounding box center [502, 197] width 74 height 20
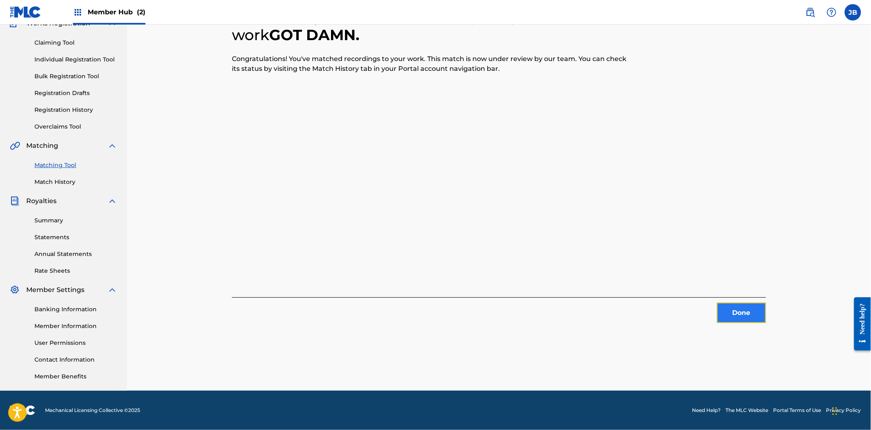
click at [749, 312] on button "Done" at bounding box center [741, 313] width 49 height 20
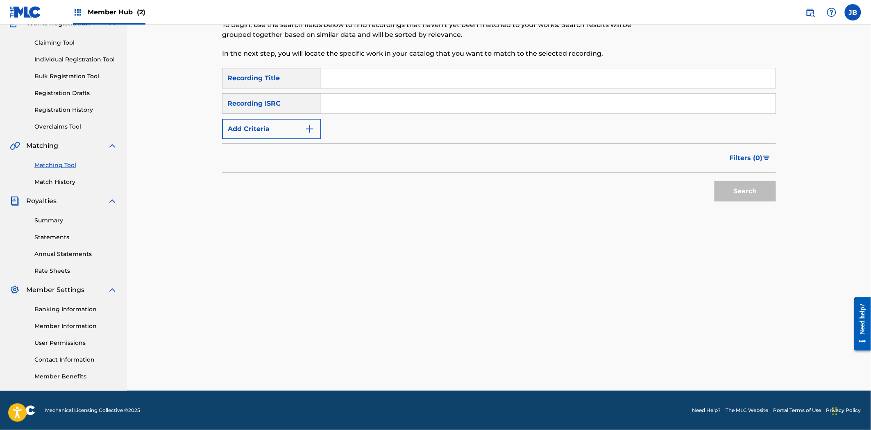
click at [513, 85] on input "Search Form" at bounding box center [548, 78] width 455 height 20
click at [509, 98] on input "Search Form" at bounding box center [548, 104] width 455 height 20
paste input "GBPS81528517"
click at [759, 204] on div "Search" at bounding box center [744, 189] width 66 height 33
click at [755, 194] on button "Search" at bounding box center [745, 191] width 61 height 20
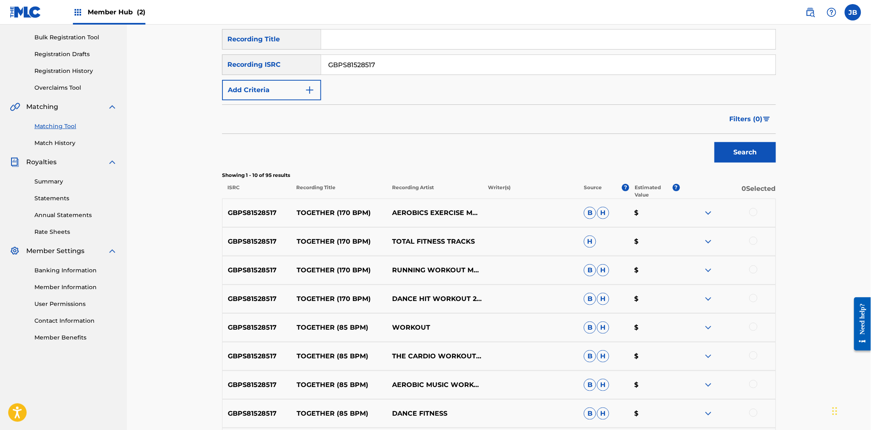
scroll to position [214, 0]
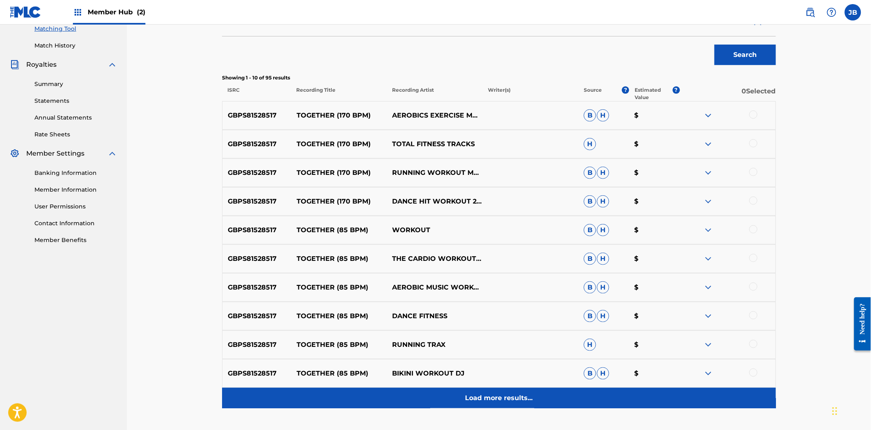
click at [462, 398] on div "Load more results..." at bounding box center [499, 398] width 554 height 20
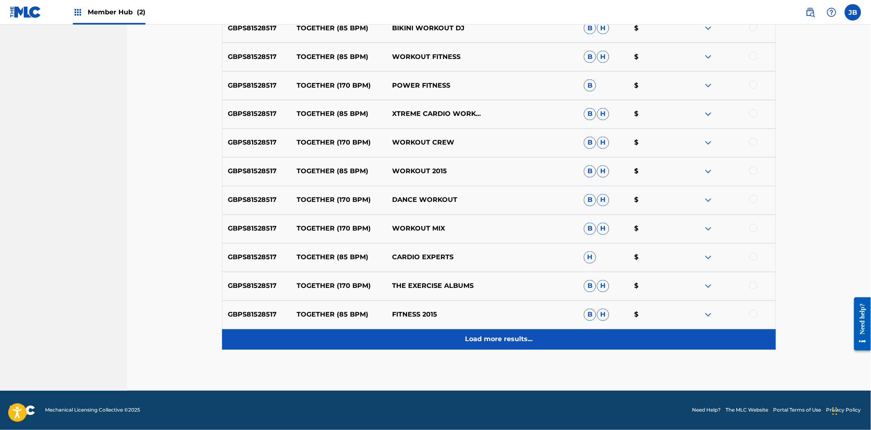
click at [518, 344] on p "Load more results..." at bounding box center [500, 340] width 68 height 10
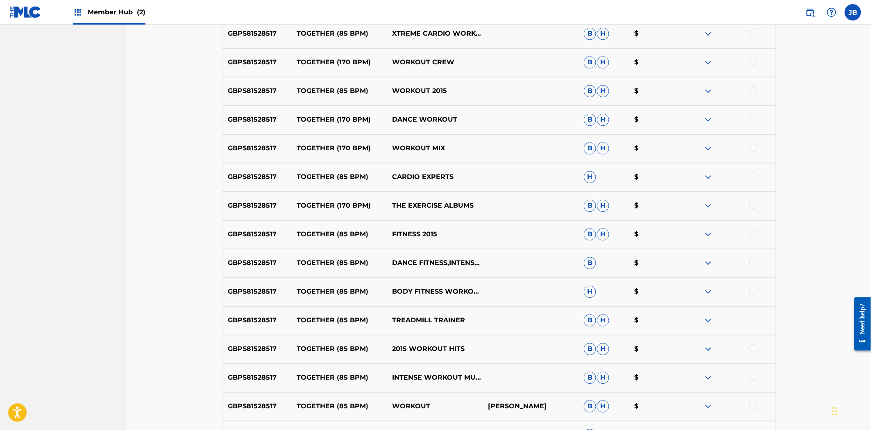
scroll to position [697, 0]
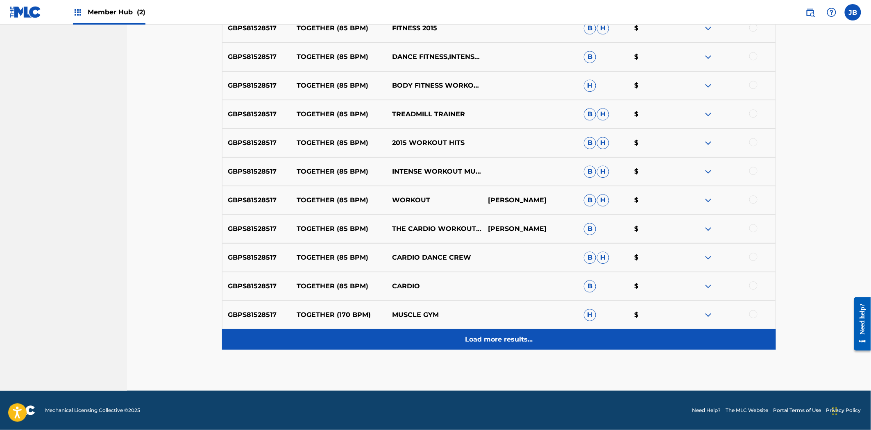
click at [468, 339] on p "Load more results..." at bounding box center [500, 340] width 68 height 10
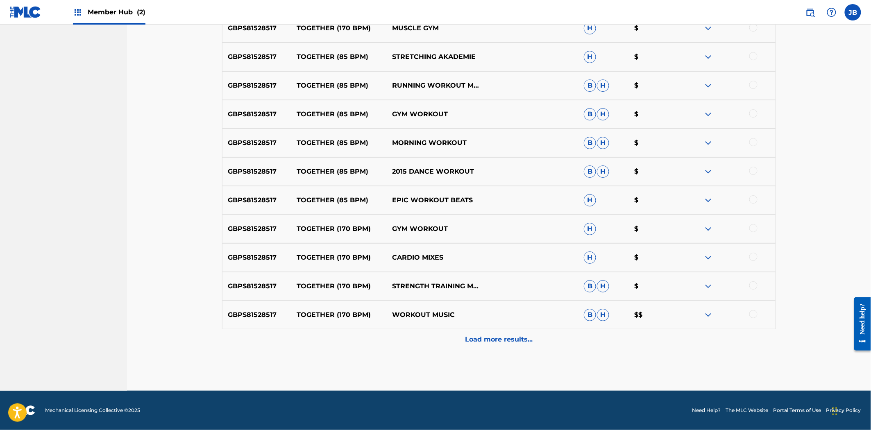
click at [468, 339] on p "Load more results..." at bounding box center [500, 340] width 68 height 10
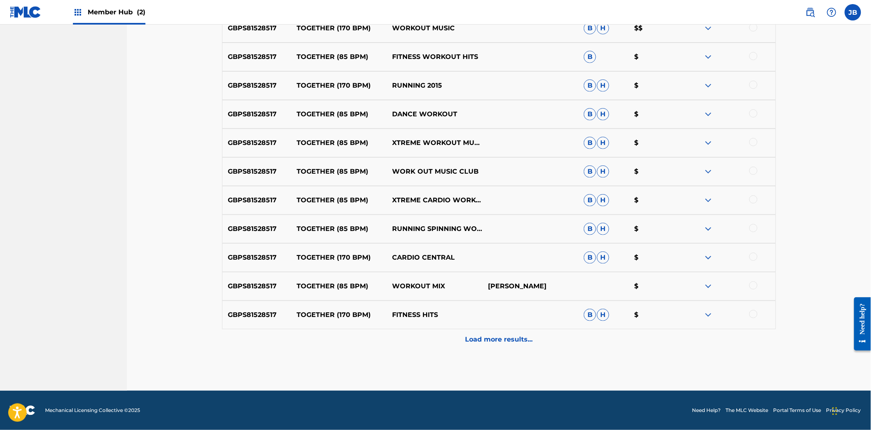
click at [468, 339] on p "Load more results..." at bounding box center [500, 340] width 68 height 10
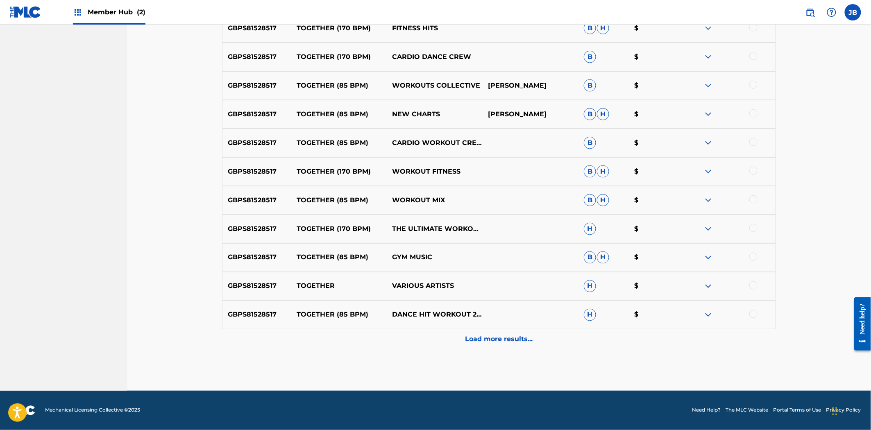
click at [469, 339] on p "Load more results..." at bounding box center [500, 340] width 68 height 10
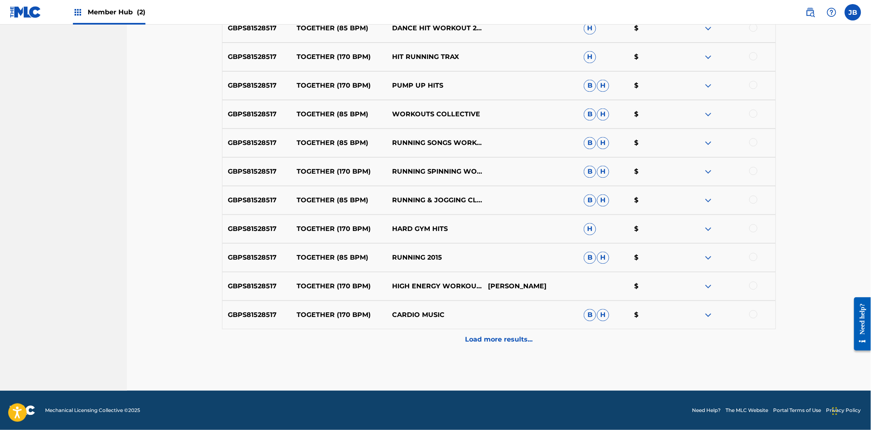
click at [469, 339] on p "Load more results..." at bounding box center [500, 340] width 68 height 10
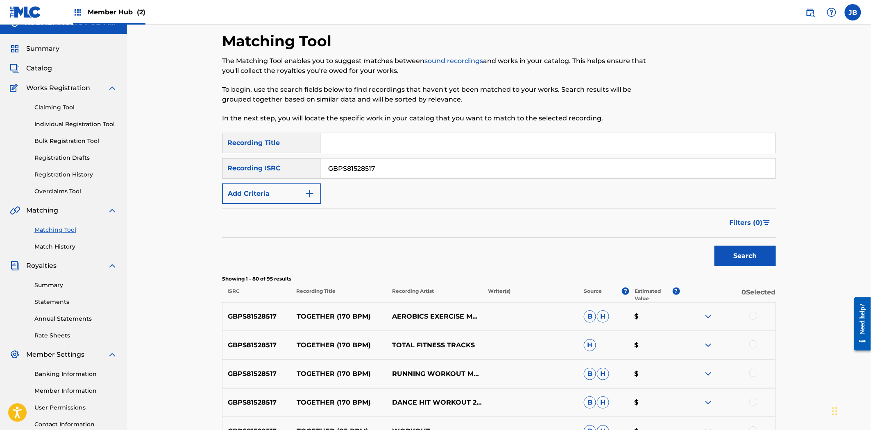
scroll to position [0, 0]
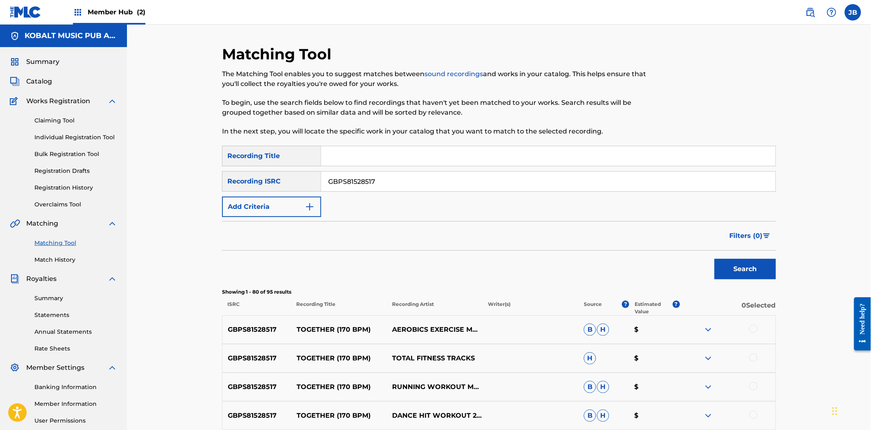
drag, startPoint x: 410, startPoint y: 184, endPoint x: 608, endPoint y: 244, distance: 206.9
click at [288, 169] on div "SearchWithCriteria7f07d58a-b726-424f-95bf-dfbd4344ae4f Recording Title SearchWi…" at bounding box center [499, 181] width 554 height 71
paste input "USRC12400023"
type input "USRC12400023"
click at [735, 271] on button "Search" at bounding box center [745, 269] width 61 height 20
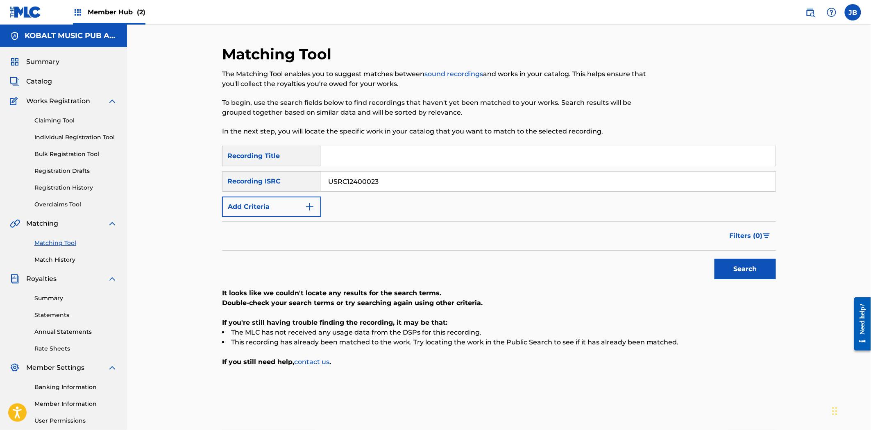
click at [40, 73] on div "Summary Catalog Works Registration Claiming Tool Individual Registration Tool B…" at bounding box center [63, 258] width 127 height 422
click at [40, 78] on span "Catalog" at bounding box center [39, 82] width 26 height 10
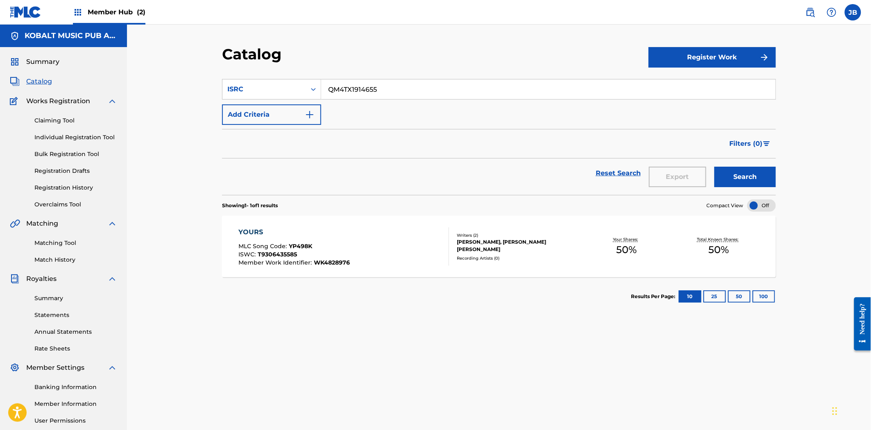
drag, startPoint x: 391, startPoint y: 93, endPoint x: 197, endPoint y: 59, distance: 196.5
click at [197, 59] on div "Catalog Register Work SearchWithCriteria82f90e1a-df13-4b92-84b2-443dd08bb03a IS…" at bounding box center [499, 247] width 744 height 444
paste input "USRC12400023"
click at [749, 177] on button "Search" at bounding box center [745, 177] width 61 height 20
drag, startPoint x: 327, startPoint y: 85, endPoint x: 251, endPoint y: 75, distance: 76.5
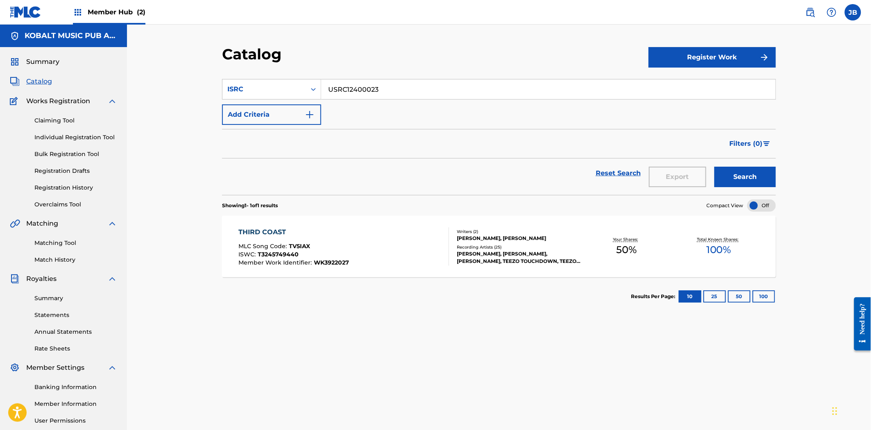
click at [252, 75] on section "SearchWithCriteria82f90e1a-df13-4b92-84b2-443dd08bb03a ISRC USRC12400023 Add Cr…" at bounding box center [499, 132] width 554 height 126
paste input "UYG1460849"
type input "USUYG1460849"
click at [50, 244] on link "Matching Tool" at bounding box center [75, 243] width 83 height 9
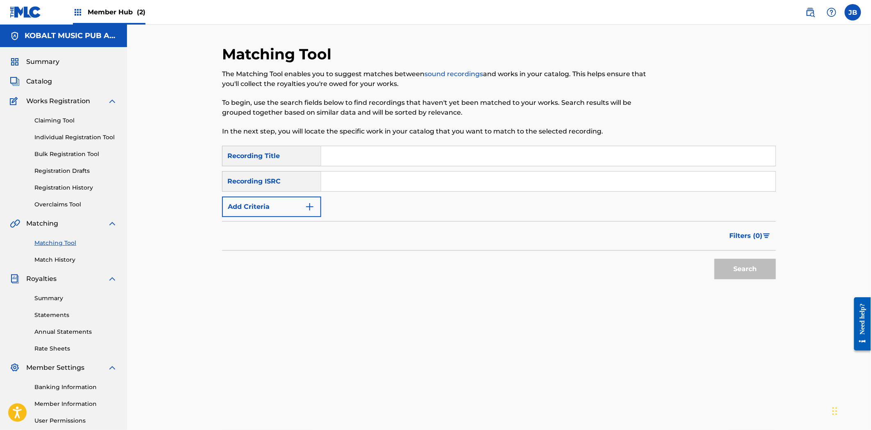
click at [442, 175] on input "Search Form" at bounding box center [548, 182] width 455 height 20
paste input "USUYG1460849"
type input "USUYG1460849"
click at [739, 268] on button "Search" at bounding box center [745, 269] width 61 height 20
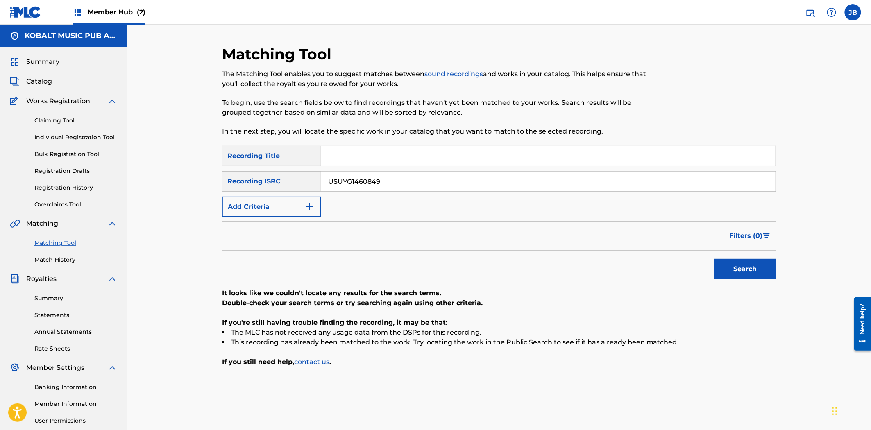
click at [27, 89] on div "Summary Catalog Works Registration Claiming Tool Individual Registration Tool B…" at bounding box center [63, 258] width 127 height 422
click at [34, 78] on span "Catalog" at bounding box center [39, 82] width 26 height 10
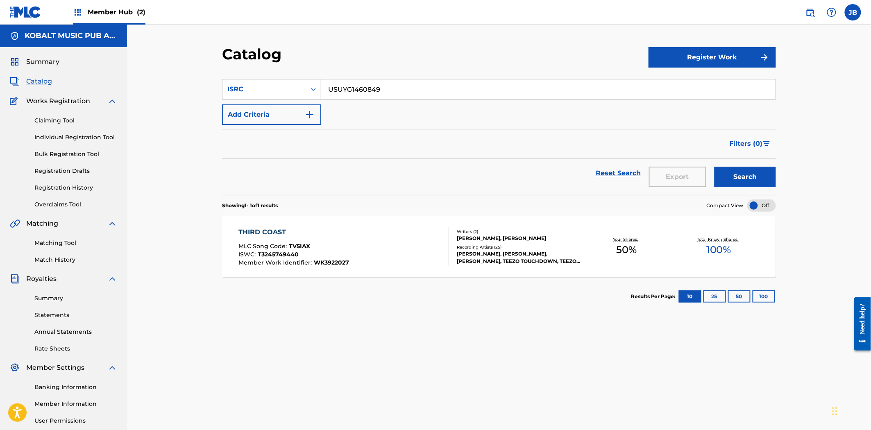
drag, startPoint x: 405, startPoint y: 86, endPoint x: 266, endPoint y: 58, distance: 141.9
click at [266, 58] on div "Catalog Register Work SearchWithCriteria82f90e1a-df13-4b92-84b2-443dd08bb03a IS…" at bounding box center [499, 257] width 574 height 424
click at [764, 180] on button "Search" at bounding box center [745, 177] width 61 height 20
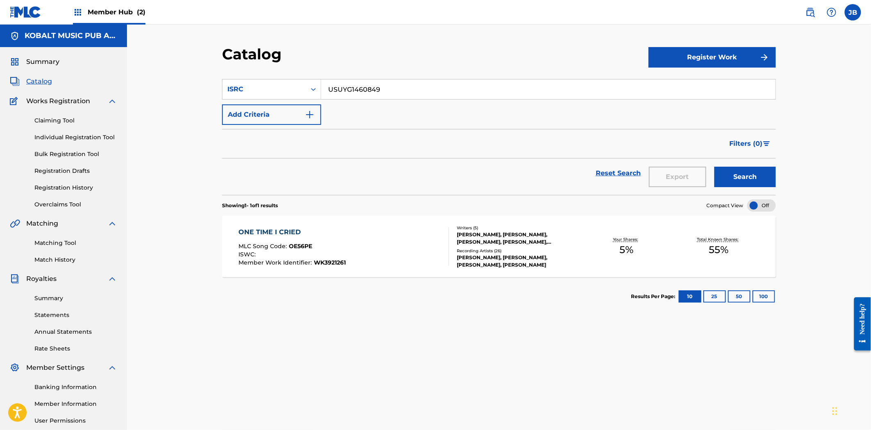
click at [326, 258] on div "ISWC :" at bounding box center [292, 256] width 107 height 8
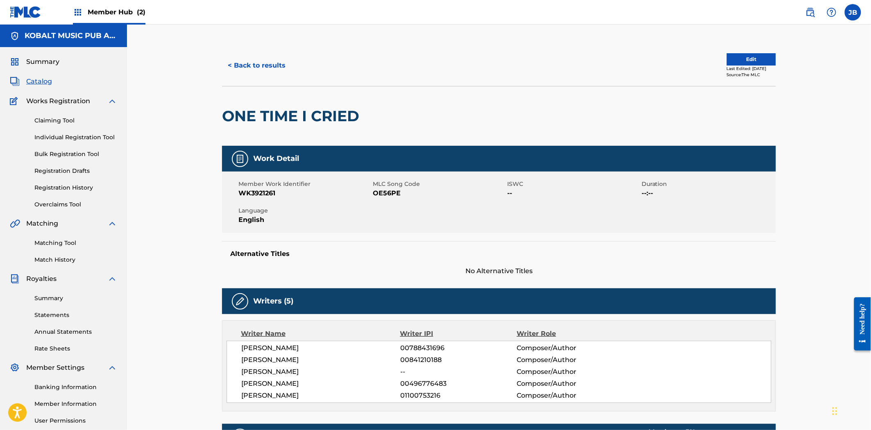
click at [52, 236] on div "Matching Tool Match History" at bounding box center [63, 247] width 107 height 36
click at [56, 242] on link "Matching Tool" at bounding box center [75, 243] width 83 height 9
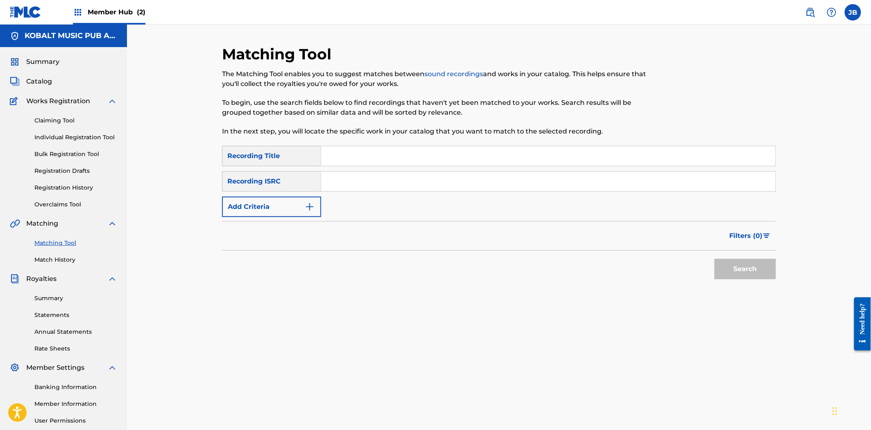
click at [358, 187] on input "Search Form" at bounding box center [548, 182] width 455 height 20
paste input "QZFYY2364121"
type input "QZFYY2364121"
click at [728, 258] on div "Search" at bounding box center [744, 267] width 66 height 33
click at [730, 266] on button "Search" at bounding box center [745, 269] width 61 height 20
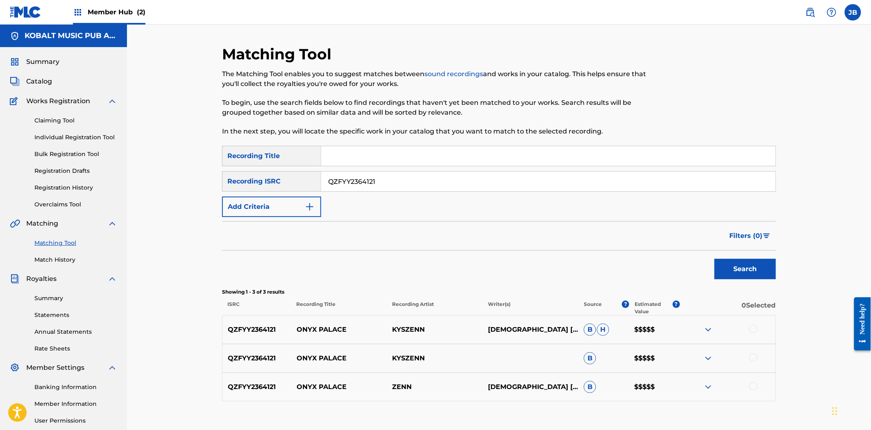
click at [750, 328] on div at bounding box center [754, 329] width 8 height 8
click at [751, 362] on div at bounding box center [728, 359] width 96 height 10
click at [751, 358] on div at bounding box center [754, 358] width 8 height 8
click at [751, 388] on div at bounding box center [754, 386] width 8 height 8
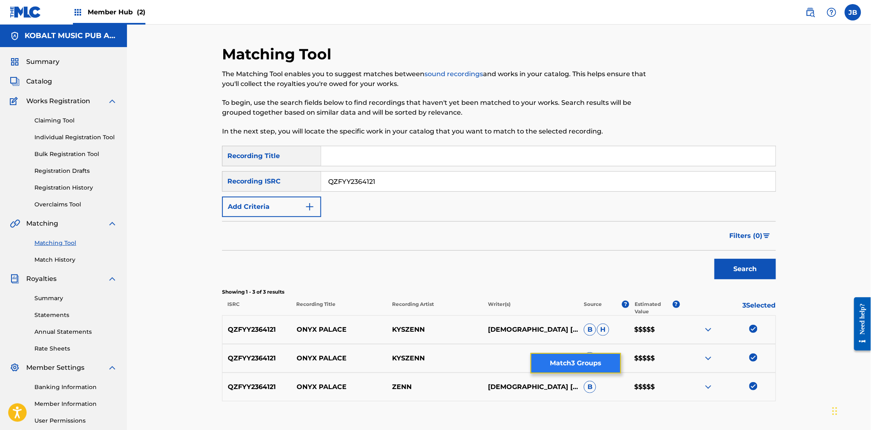
click at [580, 364] on button "Match 3 Groups" at bounding box center [576, 363] width 91 height 20
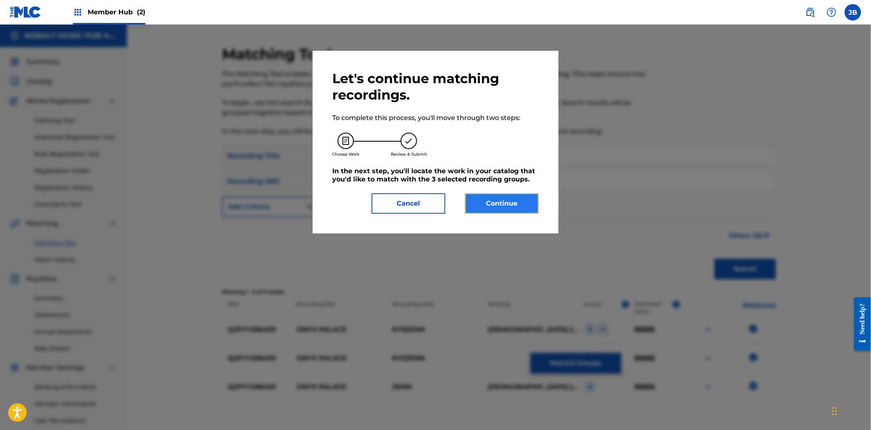
click at [509, 198] on button "Continue" at bounding box center [502, 203] width 74 height 20
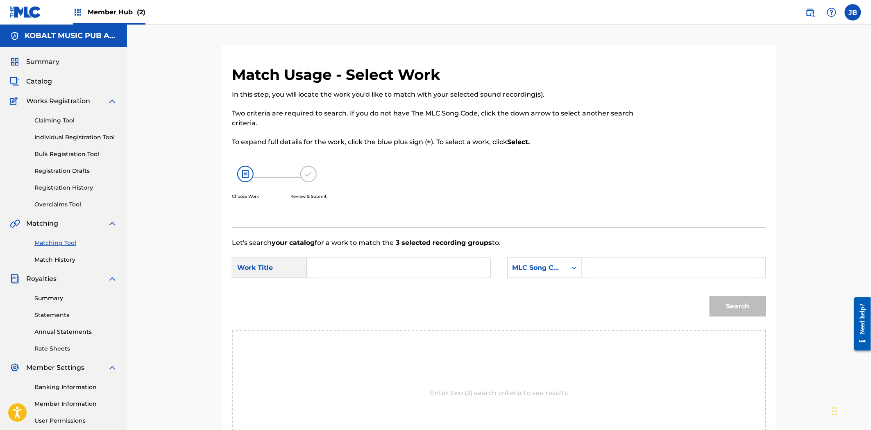
click at [652, 282] on div "SearchWithCriteriaa50f24e5-5952-4926-a57a-6d692ae29221 Work Title SearchWithCri…" at bounding box center [499, 270] width 534 height 25
click at [648, 273] on input "Search Form" at bounding box center [674, 268] width 170 height 20
paste input "OL6W2Y"
type input "OL6W2Y"
click at [346, 263] on input "Search Form" at bounding box center [399, 268] width 170 height 20
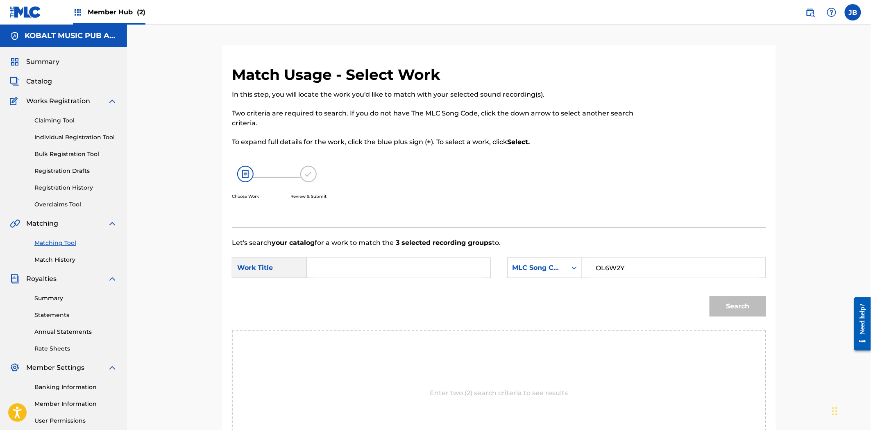
paste input "ONYX PALACE"
type input "ONYX PALACE"
click at [722, 301] on button "Search" at bounding box center [738, 306] width 57 height 20
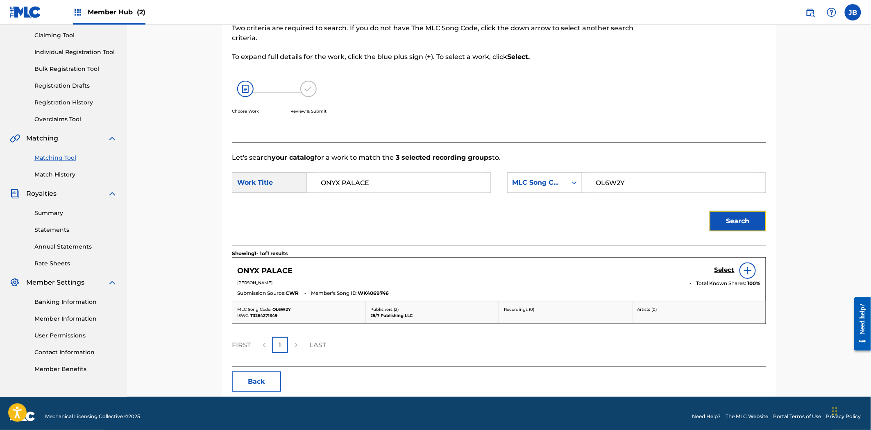
scroll to position [91, 0]
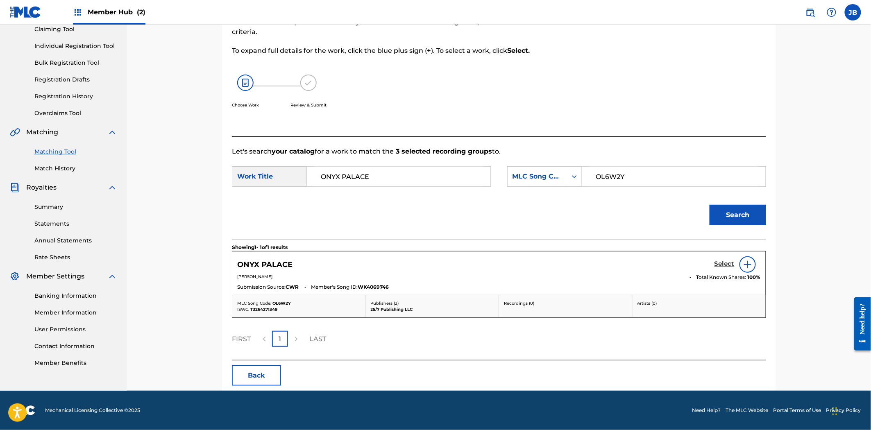
click at [719, 263] on h5 "Select" at bounding box center [725, 264] width 20 height 8
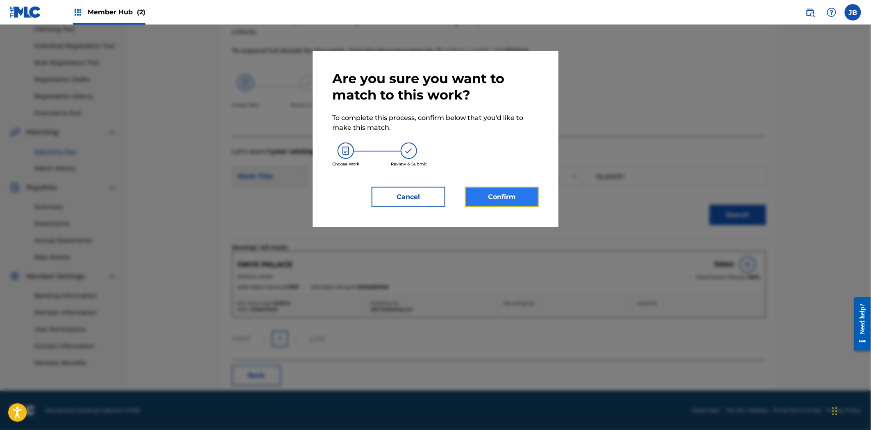
click at [500, 199] on button "Confirm" at bounding box center [502, 197] width 74 height 20
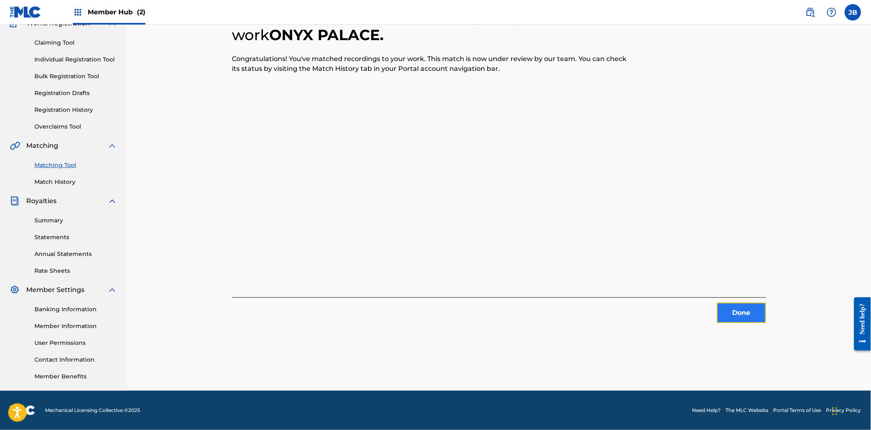
click at [734, 316] on button "Done" at bounding box center [741, 313] width 49 height 20
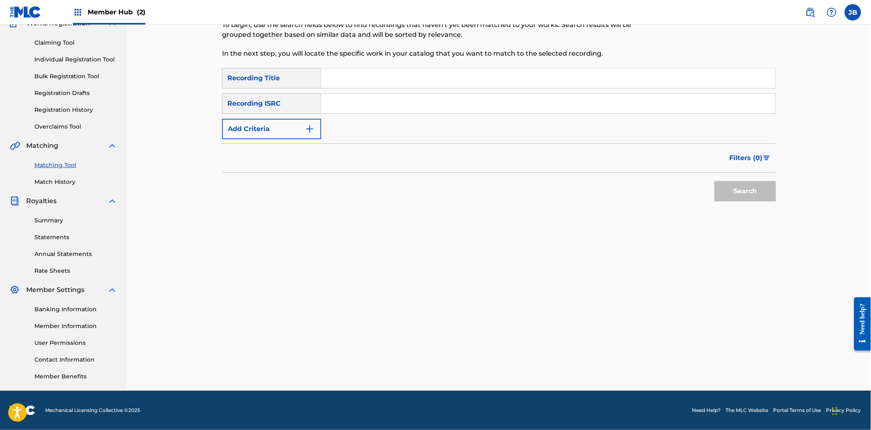
click at [369, 107] on input "Search Form" at bounding box center [548, 104] width 455 height 20
paste input "SE5W32468193"
type input "SE5W32468193"
click at [733, 201] on button "Search" at bounding box center [745, 191] width 61 height 20
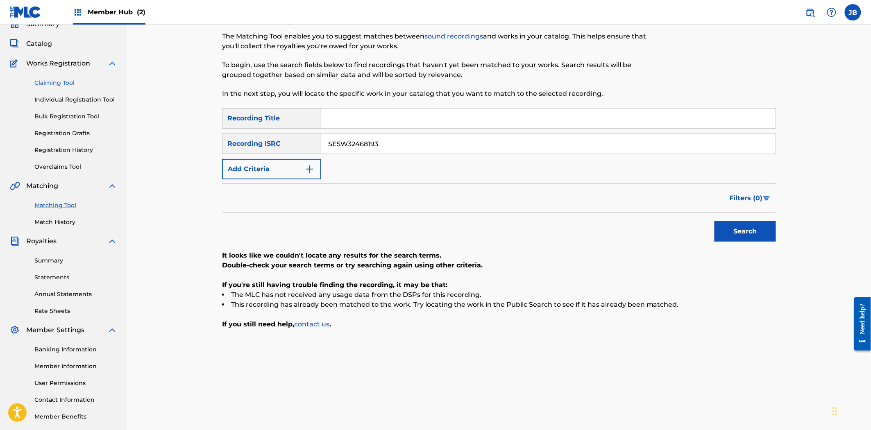
scroll to position [0, 0]
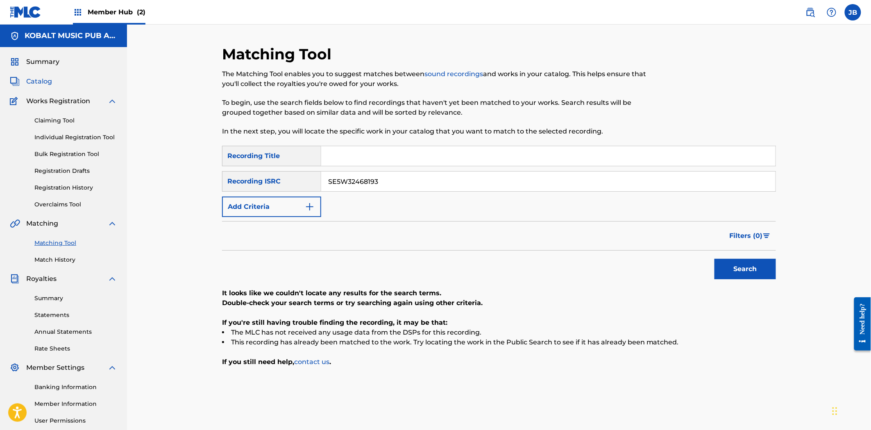
click at [32, 84] on span "Catalog" at bounding box center [39, 82] width 26 height 10
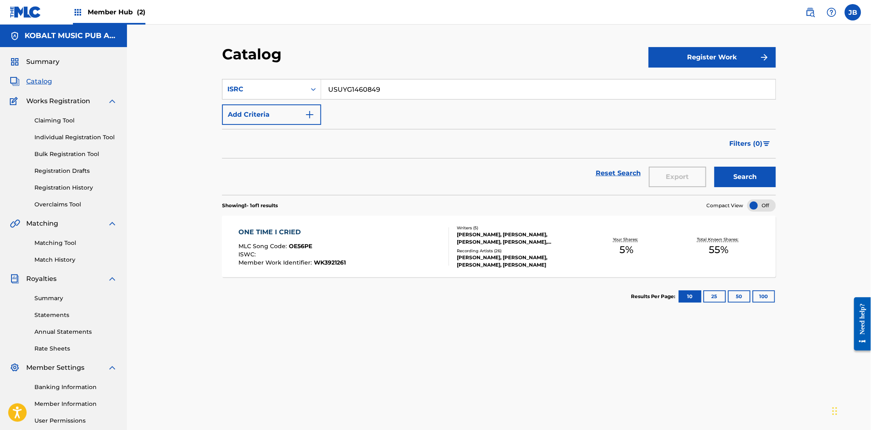
drag, startPoint x: 413, startPoint y: 95, endPoint x: 241, endPoint y: 69, distance: 174.1
click at [243, 70] on section "SearchWithCriteria82f90e1a-df13-4b92-84b2-443dd08bb03a ISRC USUYG1460849 Add Cr…" at bounding box center [499, 132] width 554 height 126
paste input "SE5W32468193"
type input "SE5W32468193"
click at [750, 179] on button "Search" at bounding box center [745, 177] width 61 height 20
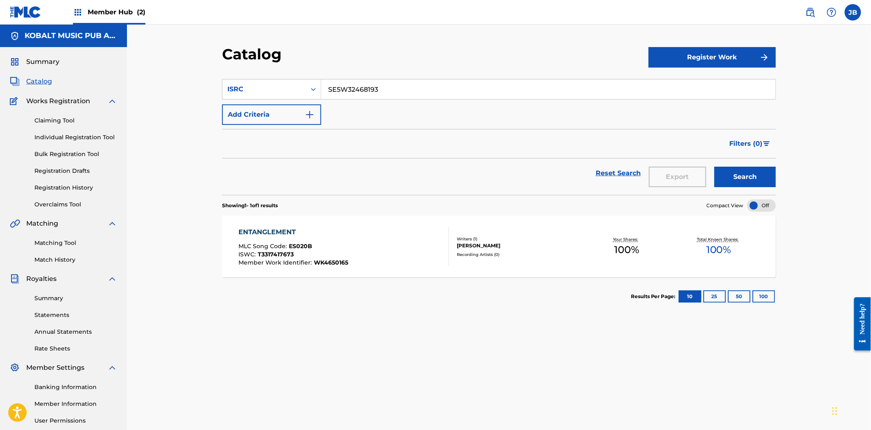
click at [543, 241] on div "Writers ( 1 )" at bounding box center [519, 239] width 124 height 6
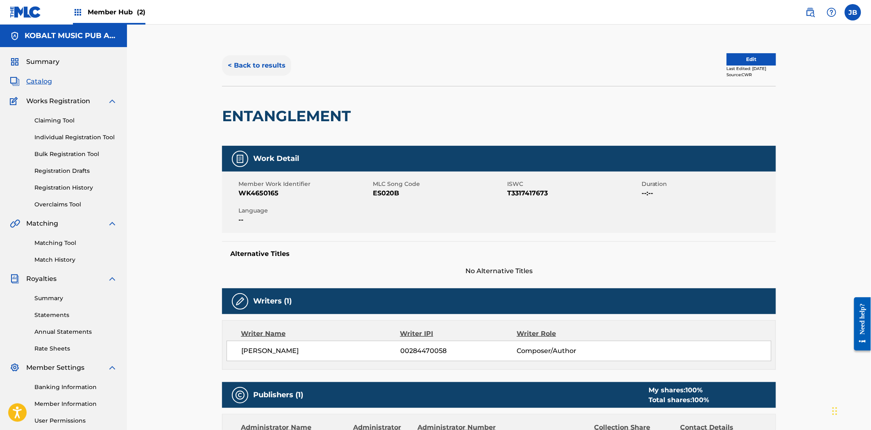
click at [248, 64] on button "< Back to results" at bounding box center [256, 65] width 69 height 20
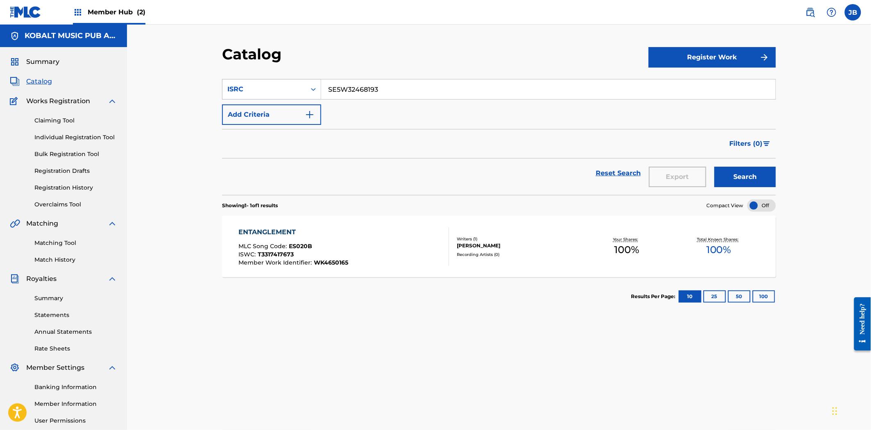
click at [287, 88] on div "ISRC" at bounding box center [264, 89] width 74 height 10
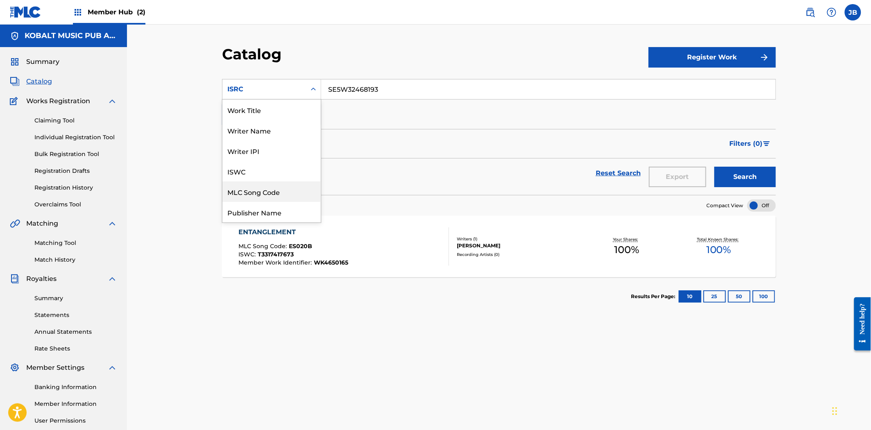
click at [267, 190] on div "MLC Song Code" at bounding box center [272, 192] width 98 height 20
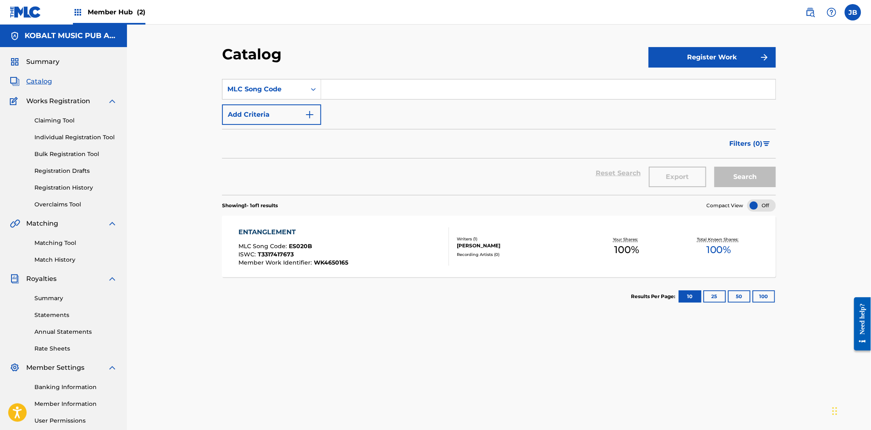
click at [402, 89] on input "Search Form" at bounding box center [548, 90] width 455 height 20
paste input "S690TL"
type input "S690TL"
click at [742, 168] on button "Search" at bounding box center [745, 177] width 61 height 20
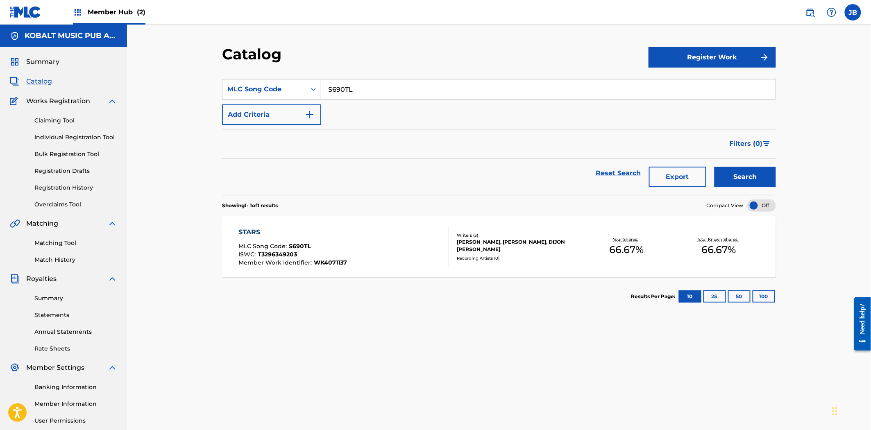
click at [498, 263] on div "STARS MLC Song Code : S690TL ISWC : T3296349203 Member Work Identifier : WK4071…" at bounding box center [499, 246] width 554 height 61
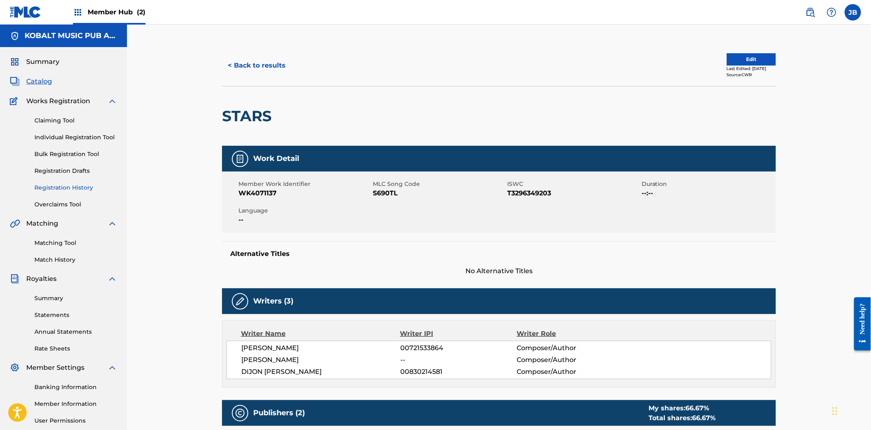
click at [59, 189] on link "Registration History" at bounding box center [75, 188] width 83 height 9
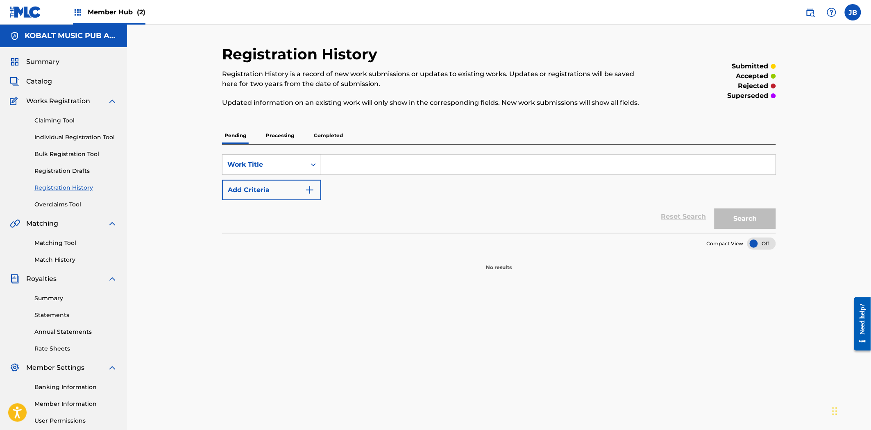
click at [284, 132] on p "Processing" at bounding box center [280, 135] width 33 height 17
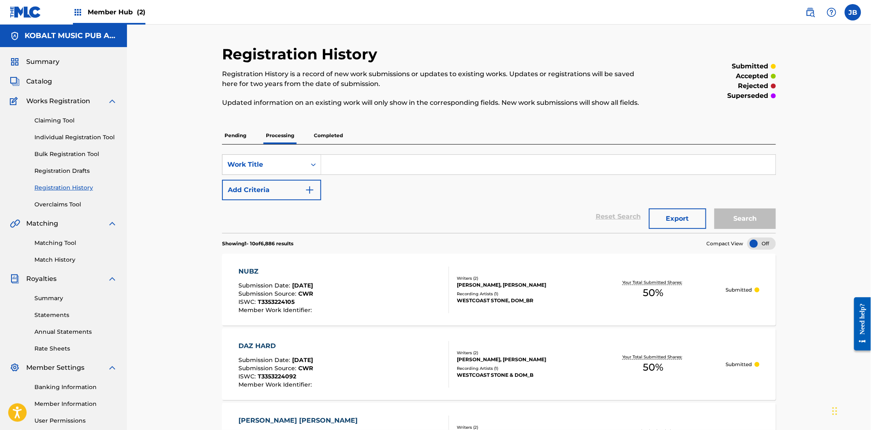
click at [333, 139] on p "Completed" at bounding box center [329, 135] width 34 height 17
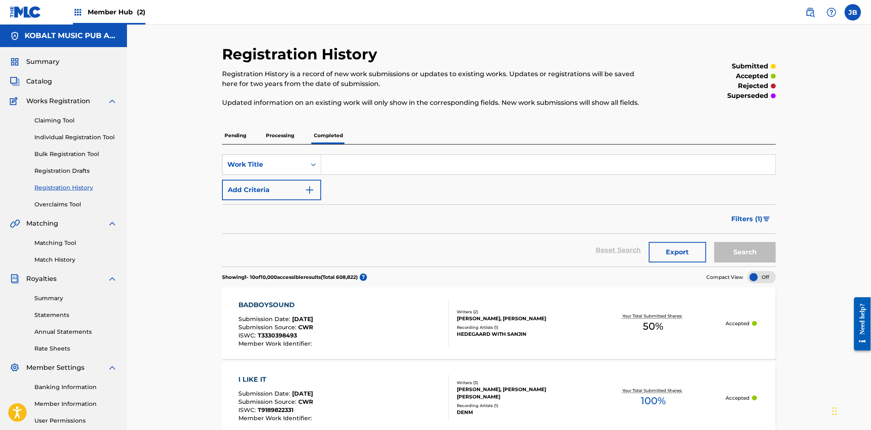
click at [383, 170] on input "Search Form" at bounding box center [548, 165] width 455 height 20
click at [715, 242] on button "Search" at bounding box center [745, 252] width 61 height 20
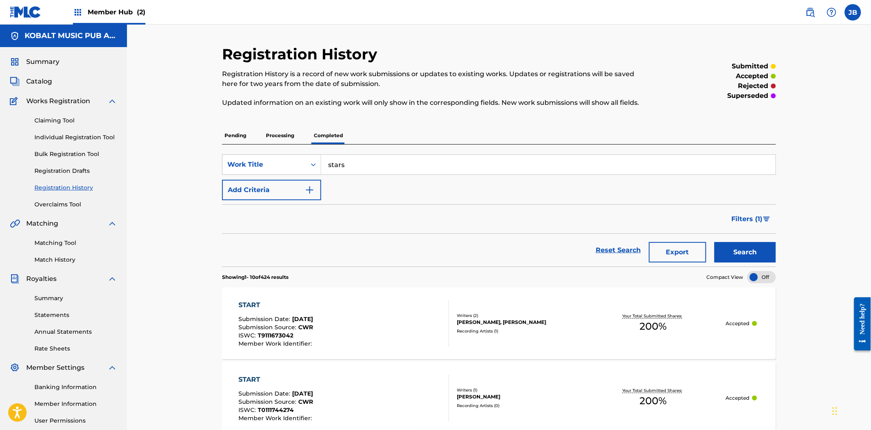
type input "stars"
click at [715, 242] on button "Search" at bounding box center [745, 252] width 61 height 20
click at [292, 132] on p "Processing" at bounding box center [280, 135] width 33 height 17
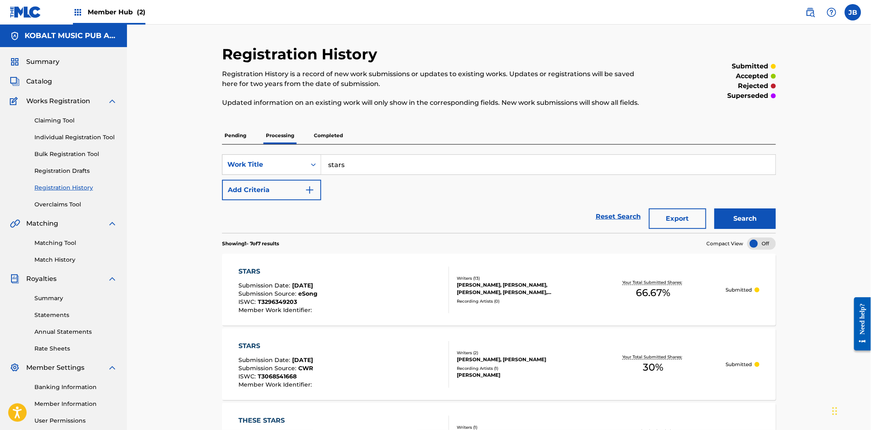
click at [536, 301] on div "Recording Artists ( 0 )" at bounding box center [519, 301] width 124 height 6
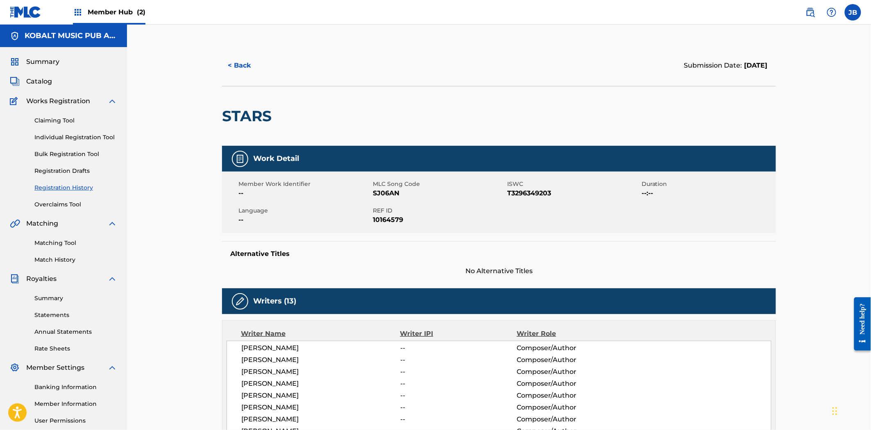
drag, startPoint x: 763, startPoint y: 62, endPoint x: 691, endPoint y: 62, distance: 72.1
click at [691, 62] on div "Submission Date: [DATE]" at bounding box center [726, 66] width 84 height 10
click at [238, 64] on button "< Back" at bounding box center [246, 65] width 49 height 20
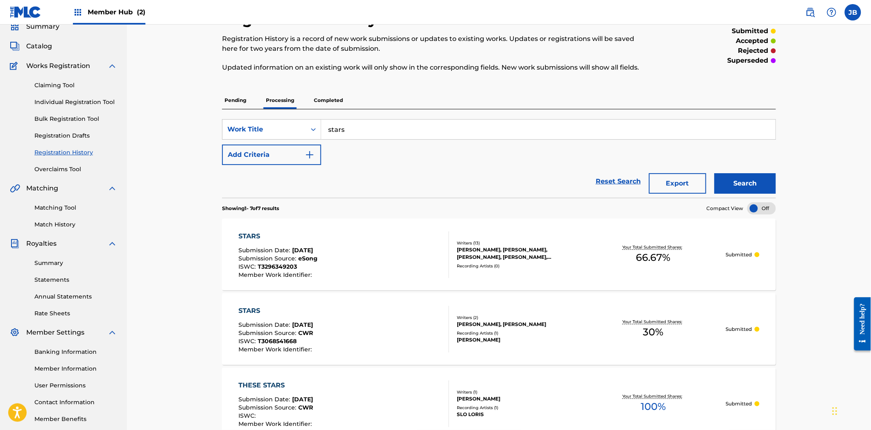
scroll to position [45, 0]
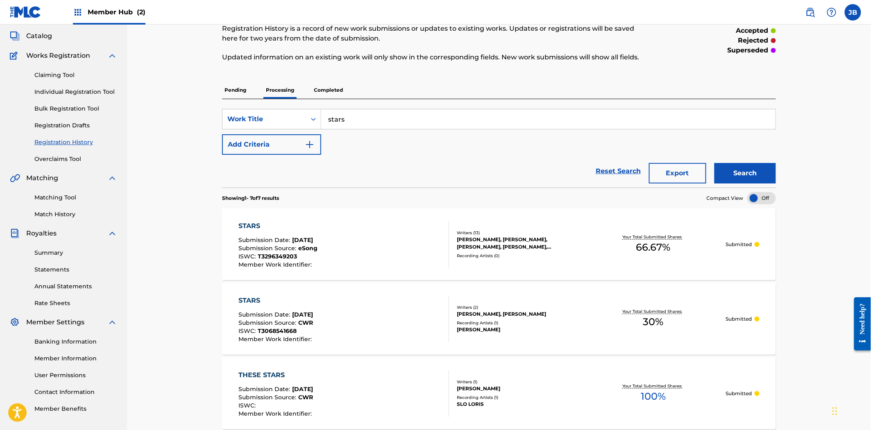
click at [603, 321] on div "Your Total Submitted Shares: 30 %" at bounding box center [654, 319] width 146 height 25
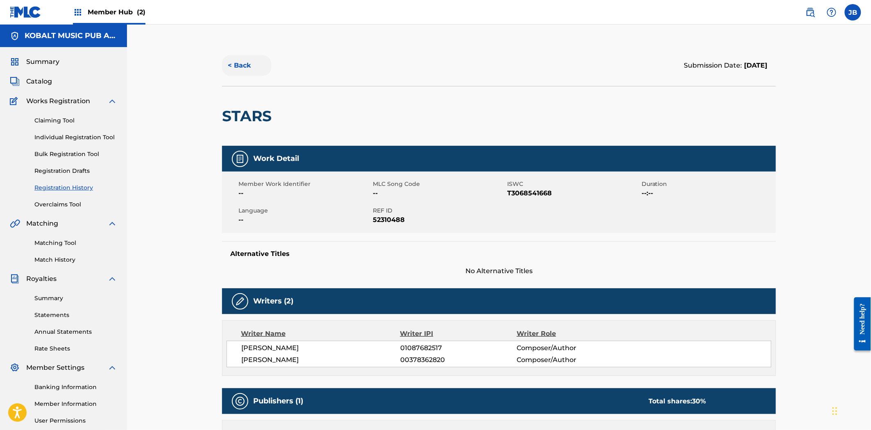
click at [231, 63] on button "< Back" at bounding box center [246, 65] width 49 height 20
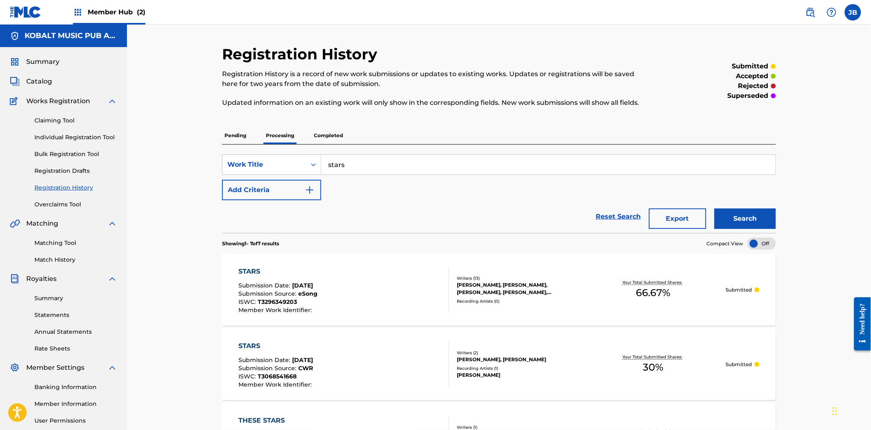
click at [595, 282] on div "Your Total Submitted Shares: 66.67 %" at bounding box center [654, 289] width 146 height 25
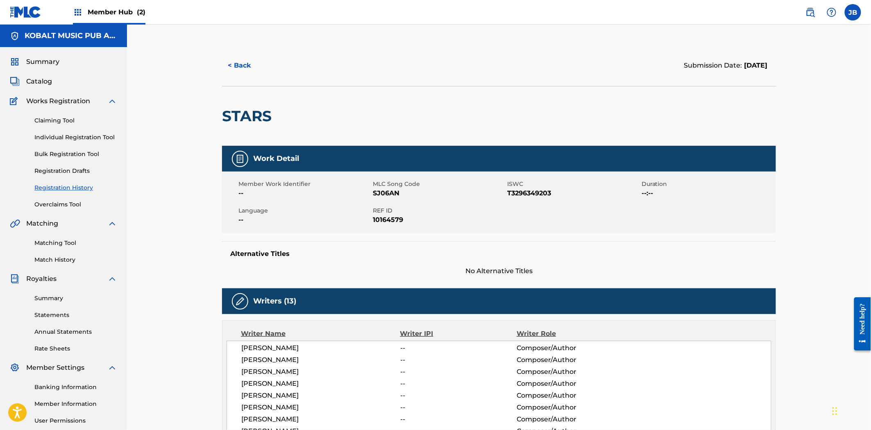
click at [243, 55] on div "< Back Submission Date: [DATE]" at bounding box center [499, 65] width 554 height 41
click at [243, 64] on button "< Back" at bounding box center [246, 65] width 49 height 20
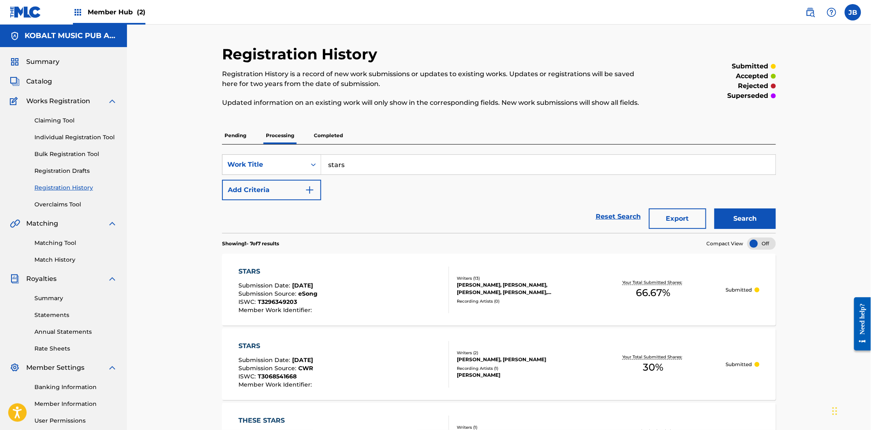
click at [532, 277] on div "Writers ( 13 )" at bounding box center [519, 278] width 124 height 6
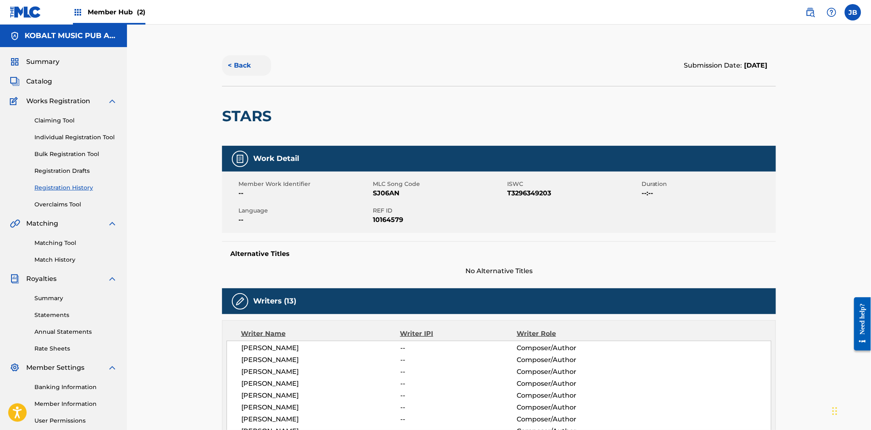
click at [234, 61] on button "< Back" at bounding box center [246, 65] width 49 height 20
